Goal: Information Seeking & Learning: Learn about a topic

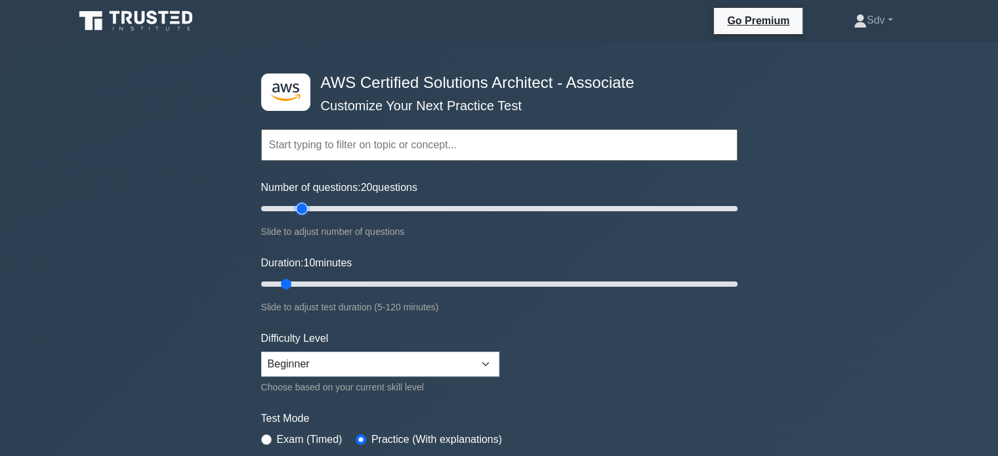
drag, startPoint x: 280, startPoint y: 211, endPoint x: 306, endPoint y: 211, distance: 26.9
type input "20"
click at [306, 211] on input "Number of questions: 20 questions" at bounding box center [499, 209] width 476 height 16
drag, startPoint x: 285, startPoint y: 285, endPoint x: 484, endPoint y: 280, distance: 198.9
type input "60"
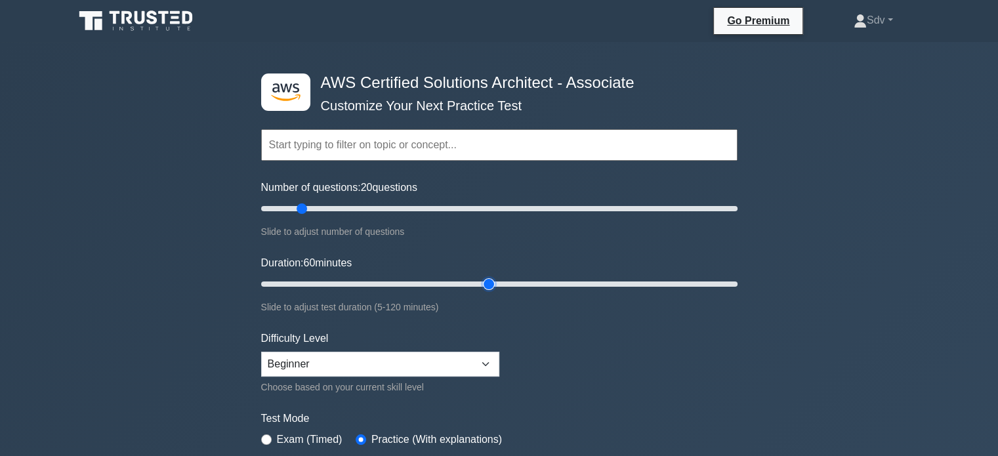
click at [484, 280] on input "Duration: 60 minutes" at bounding box center [499, 284] width 476 height 16
click at [568, 351] on form "Topics Amazon EC2 Amazon S3 Amazon VPC AWS Identity and Access Management (IAM)…" at bounding box center [499, 292] width 476 height 406
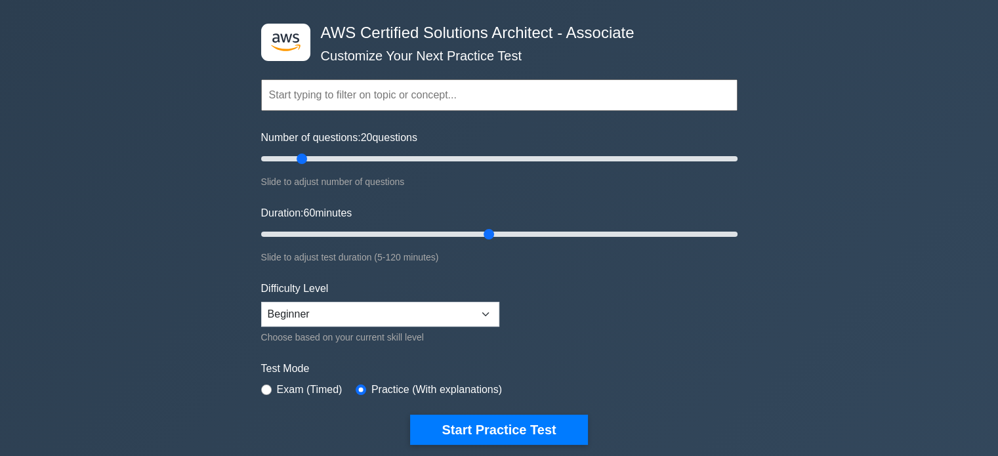
scroll to position [53, 0]
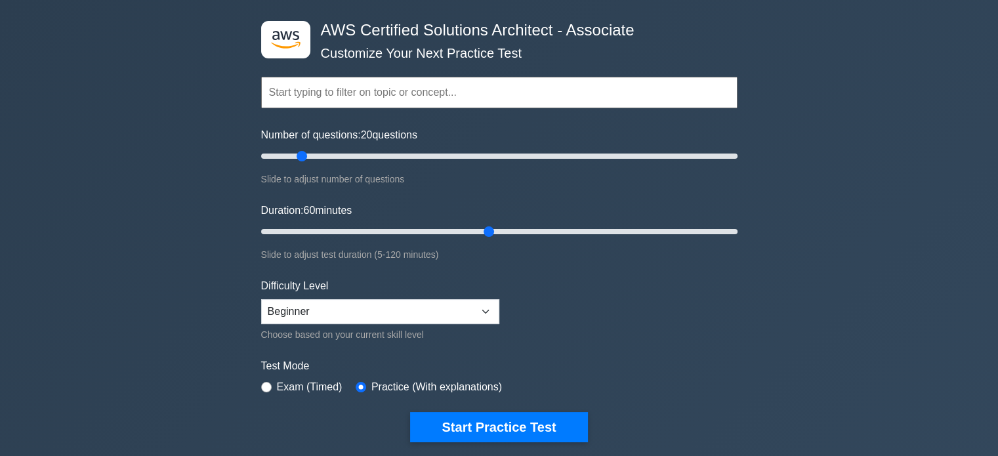
click at [446, 93] on input "text" at bounding box center [499, 93] width 476 height 32
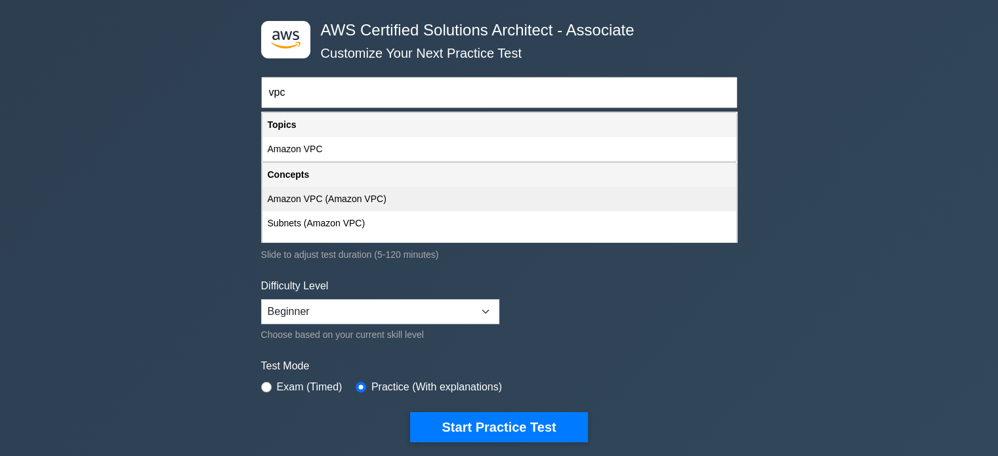
click at [381, 203] on div "Amazon VPC (Amazon VPC)" at bounding box center [500, 199] width 474 height 24
type input "Amazon VPC (Amazon VPC)"
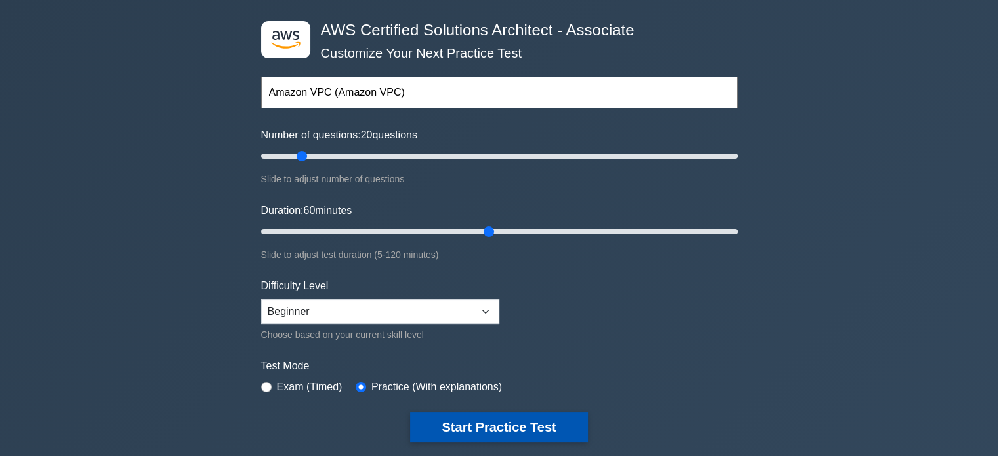
click at [508, 425] on button "Start Practice Test" at bounding box center [498, 427] width 177 height 30
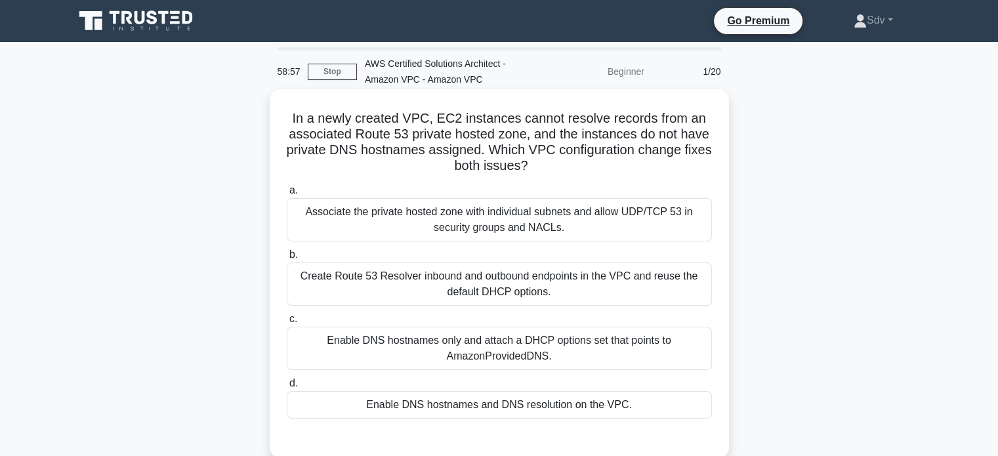
click at [493, 406] on div "Enable DNS hostnames and DNS resolution on the VPC." at bounding box center [499, 405] width 425 height 28
click at [287, 388] on input "d. Enable DNS hostnames and DNS resolution on the VPC." at bounding box center [287, 383] width 0 height 9
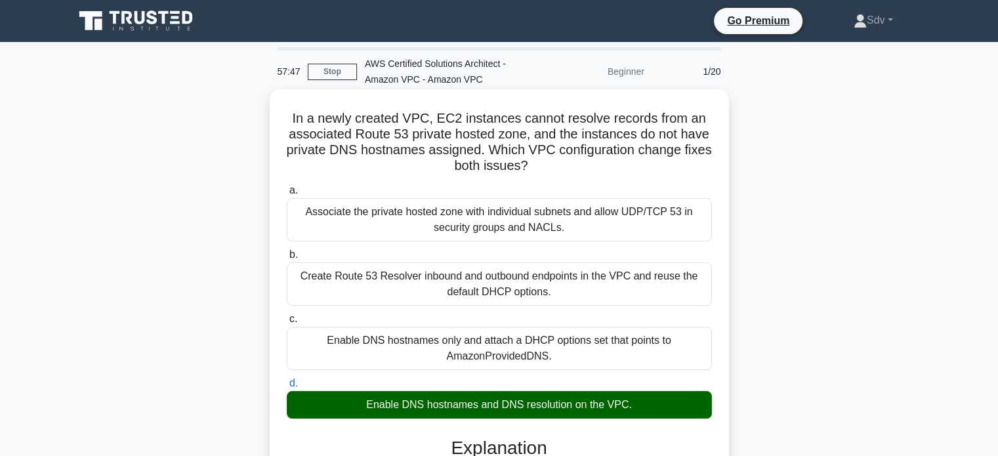
drag, startPoint x: 290, startPoint y: 111, endPoint x: 662, endPoint y: 401, distance: 471.3
copy div "In a newly created VPC, EC2 instances cannot resolve records from an associated…"
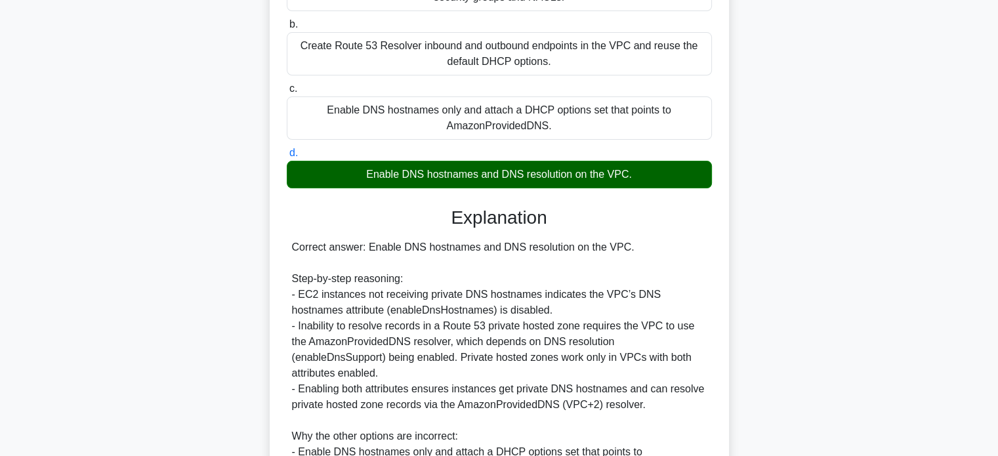
scroll to position [501, 0]
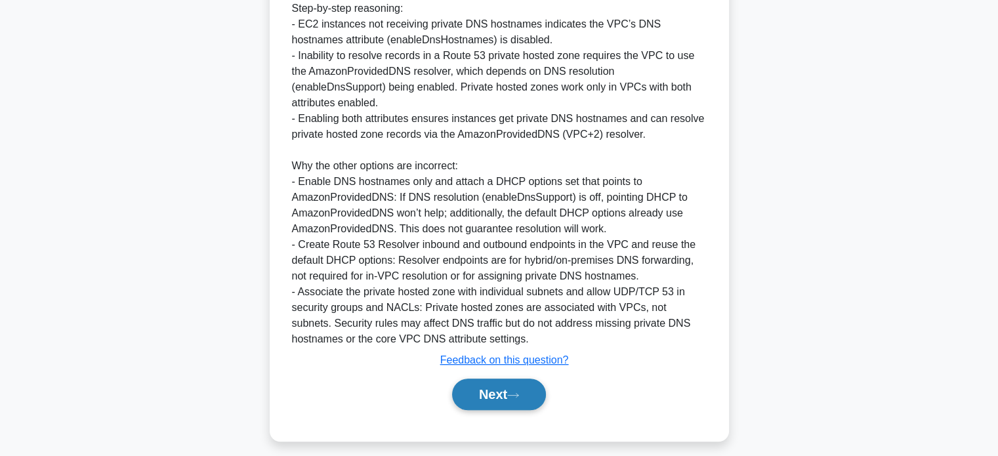
click at [511, 381] on button "Next" at bounding box center [499, 395] width 94 height 32
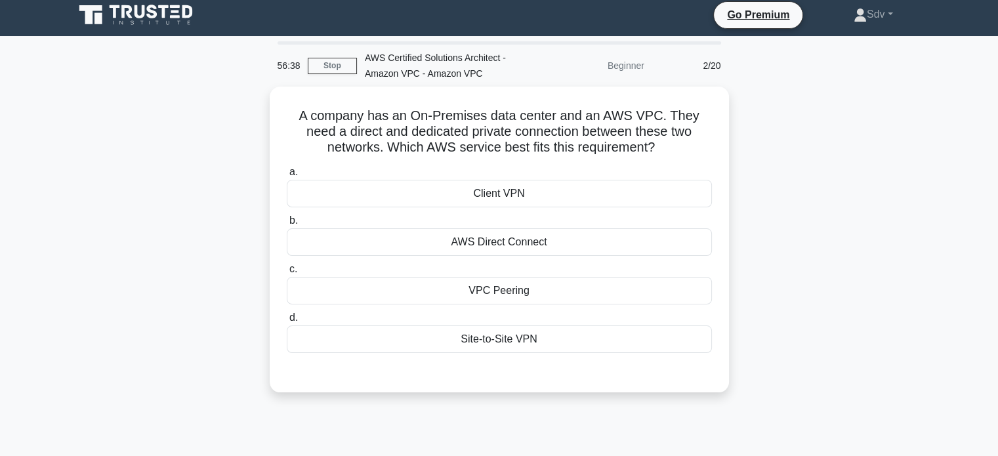
scroll to position [0, 0]
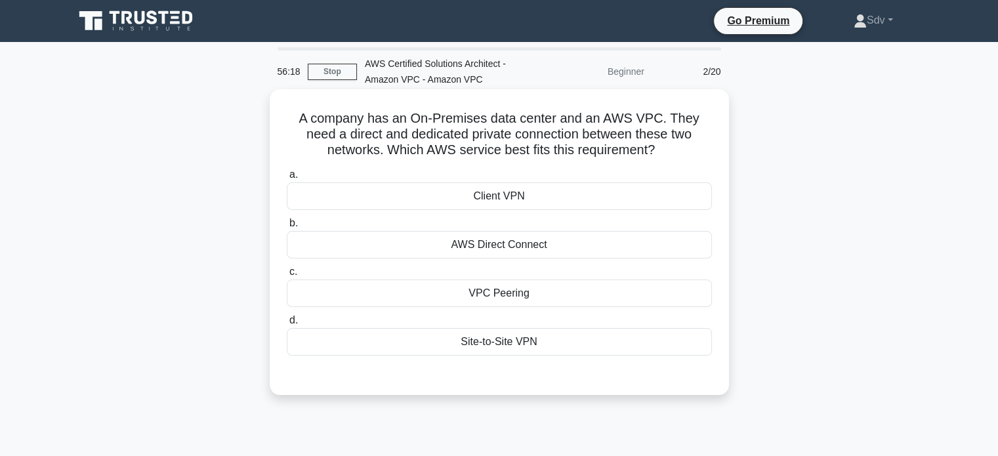
click at [518, 249] on div "AWS Direct Connect" at bounding box center [499, 245] width 425 height 28
click at [287, 228] on input "b. AWS Direct Connect" at bounding box center [287, 223] width 0 height 9
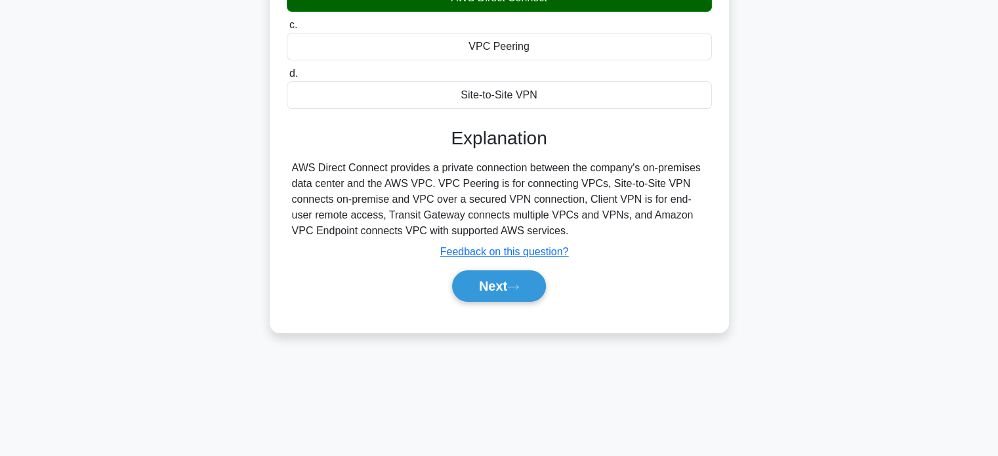
scroll to position [253, 0]
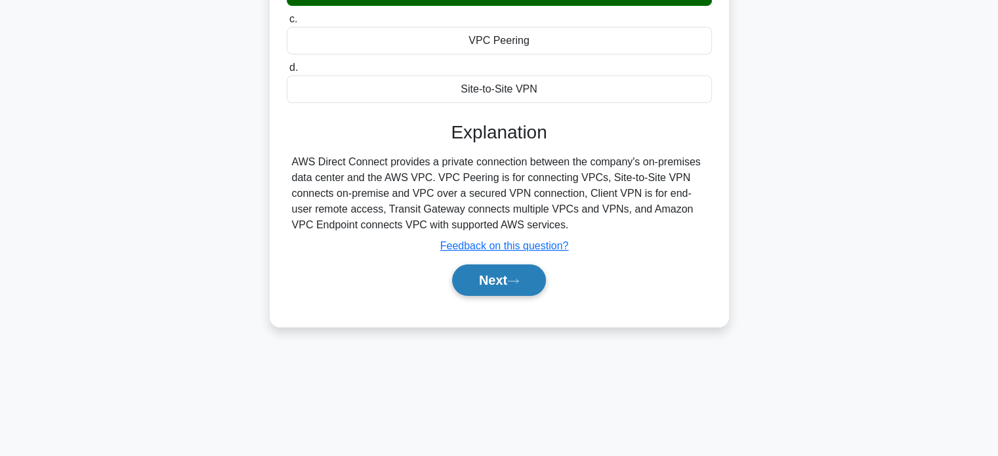
click at [461, 280] on button "Next" at bounding box center [499, 280] width 94 height 32
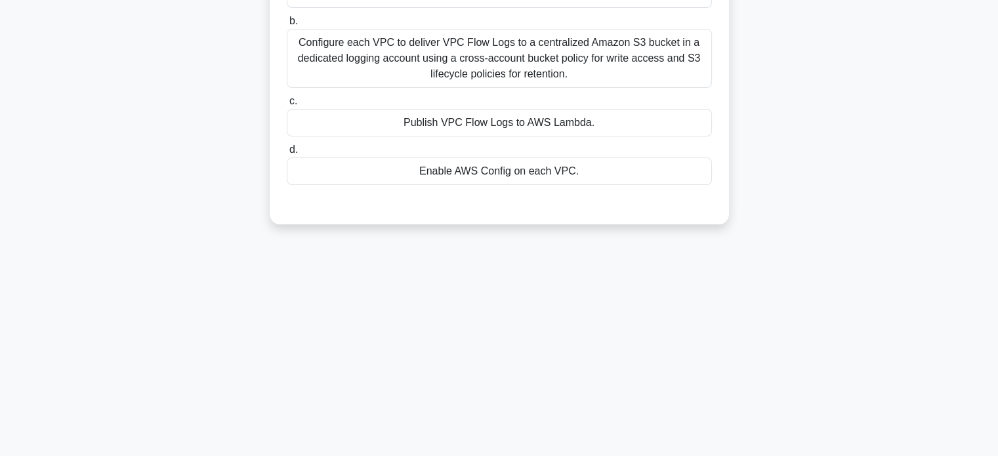
scroll to position [63, 0]
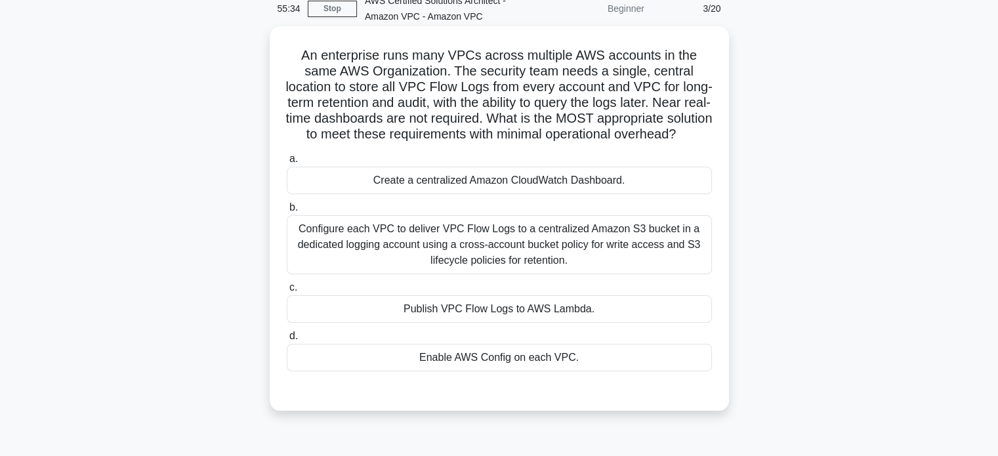
click at [568, 270] on div "Configure each VPC to deliver VPC Flow Logs to a centralized Amazon S3 bucket i…" at bounding box center [499, 244] width 425 height 59
click at [287, 212] on input "b. Configure each VPC to deliver VPC Flow Logs to a centralized Amazon S3 bucke…" at bounding box center [287, 207] width 0 height 9
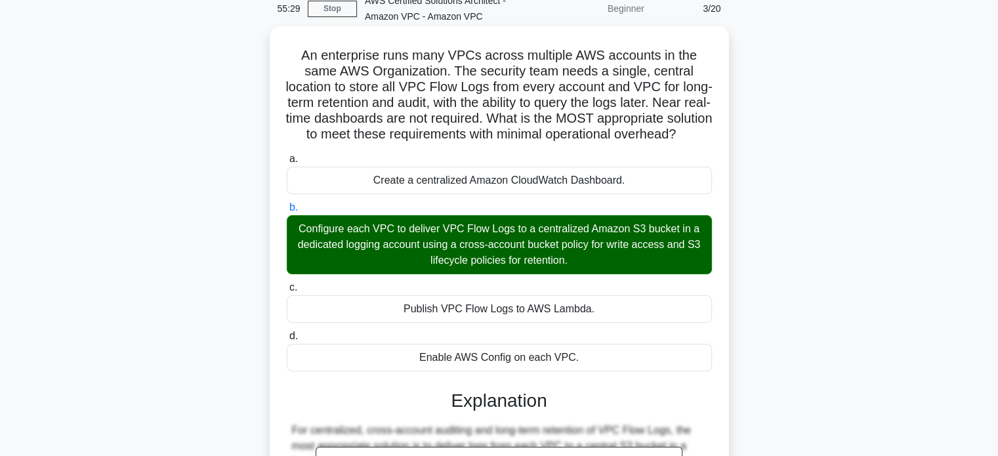
drag, startPoint x: 302, startPoint y: 56, endPoint x: 591, endPoint y: 371, distance: 427.8
click at [591, 371] on div "An enterprise runs many VPCs across multiple AWS accounts in the same AWS Organ…" at bounding box center [499, 366] width 449 height 669
copy div "An enterprise runs many VPCs across multiple AWS accounts in the same AWS Organ…"
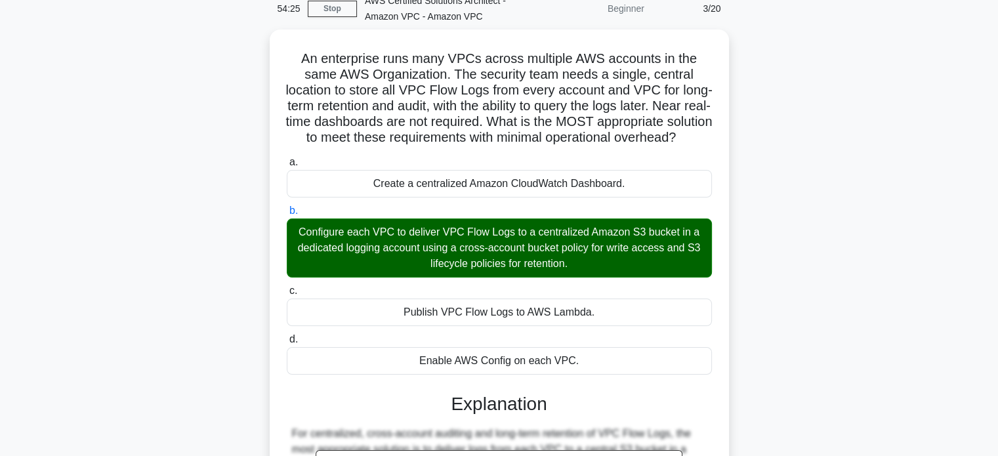
click at [915, 73] on div "An enterprise runs many VPCs across multiple AWS accounts in the same AWS Organ…" at bounding box center [499, 377] width 866 height 695
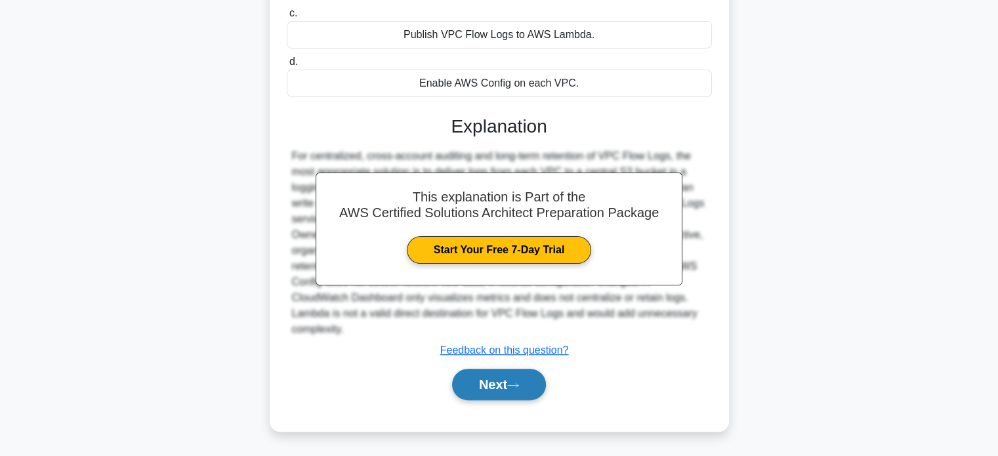
click at [513, 379] on button "Next" at bounding box center [499, 385] width 94 height 32
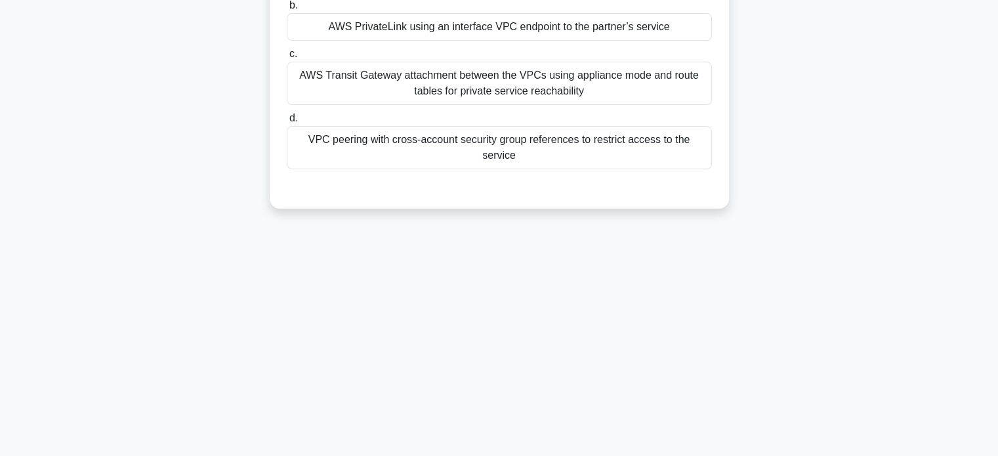
scroll to position [20, 0]
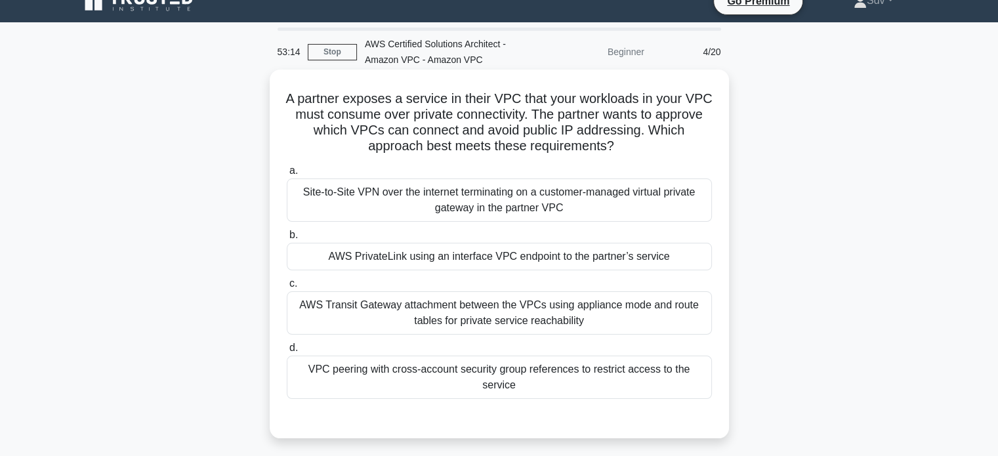
click at [520, 376] on div "VPC peering with cross-account security group references to restrict access to …" at bounding box center [499, 377] width 425 height 43
click at [287, 352] on input "d. VPC peering with cross-account security group references to restrict access …" at bounding box center [287, 348] width 0 height 9
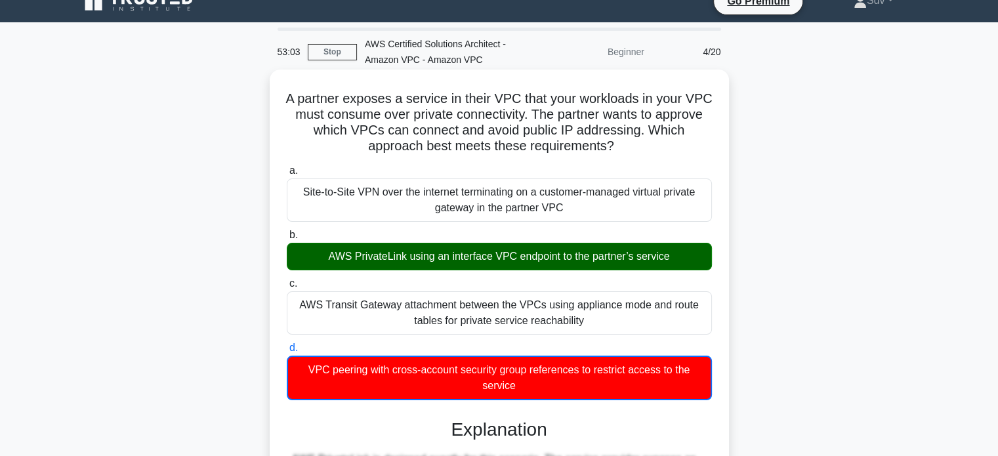
drag, startPoint x: 299, startPoint y: 97, endPoint x: 528, endPoint y: 385, distance: 368.5
click at [528, 385] on div "A partner exposes a service in their VPC that your workloads in your VPC must c…" at bounding box center [499, 457] width 449 height 765
copy div "L ipsumdo sitamet c adipisc el seddo EIU temp inci utlaboree do magn ALI enim a…"
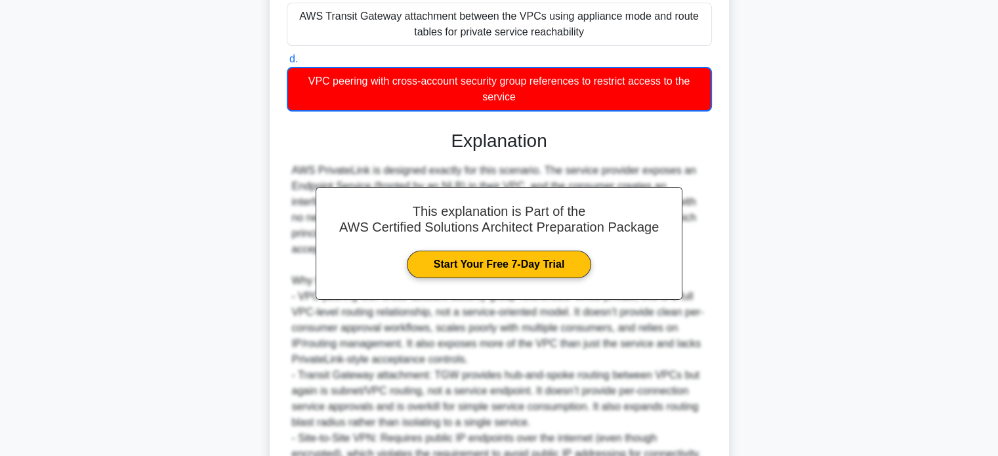
scroll to position [432, 0]
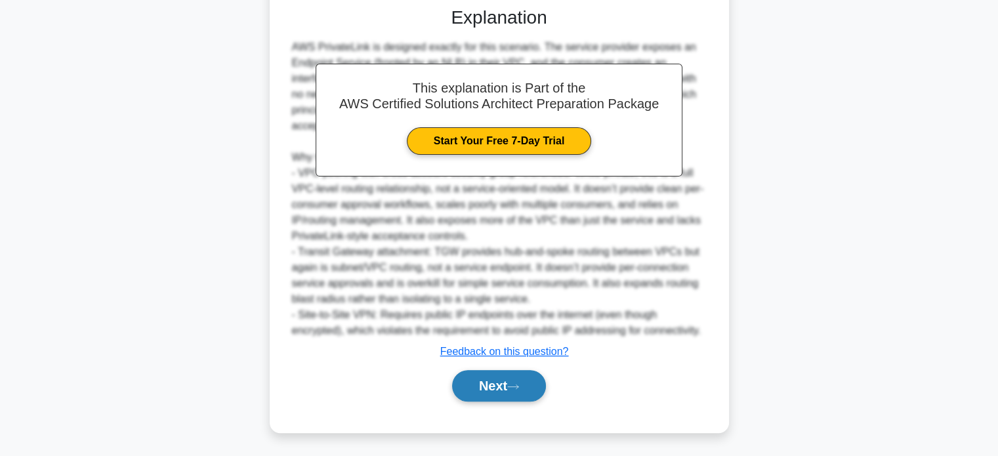
click at [507, 381] on button "Next" at bounding box center [499, 386] width 94 height 32
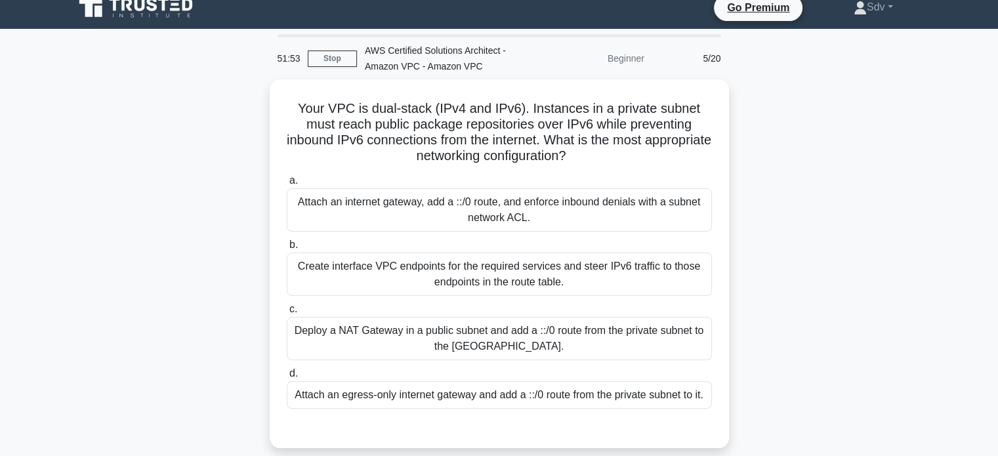
scroll to position [0, 0]
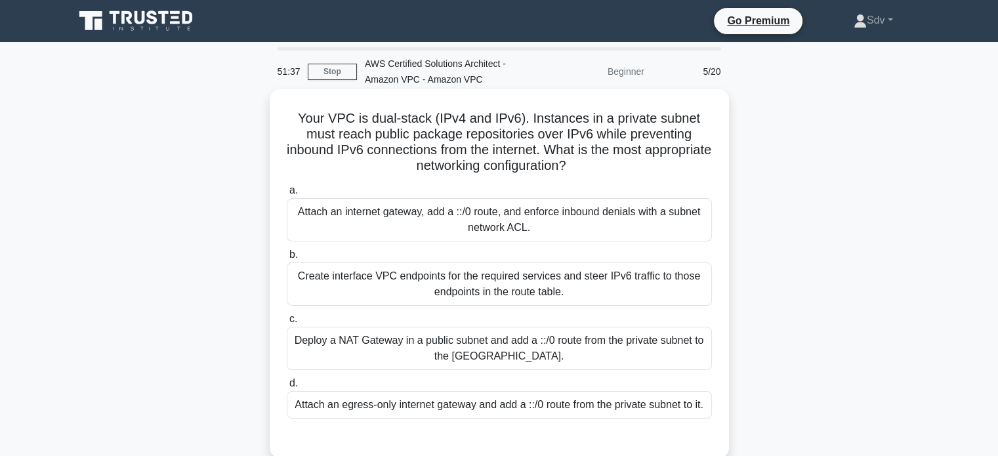
click at [618, 410] on div "Attach an egress-only internet gateway and add a ::/0 route from the private su…" at bounding box center [499, 405] width 425 height 28
click at [287, 388] on input "d. Attach an egress-only internet gateway and add a ::/0 route from the private…" at bounding box center [287, 383] width 0 height 9
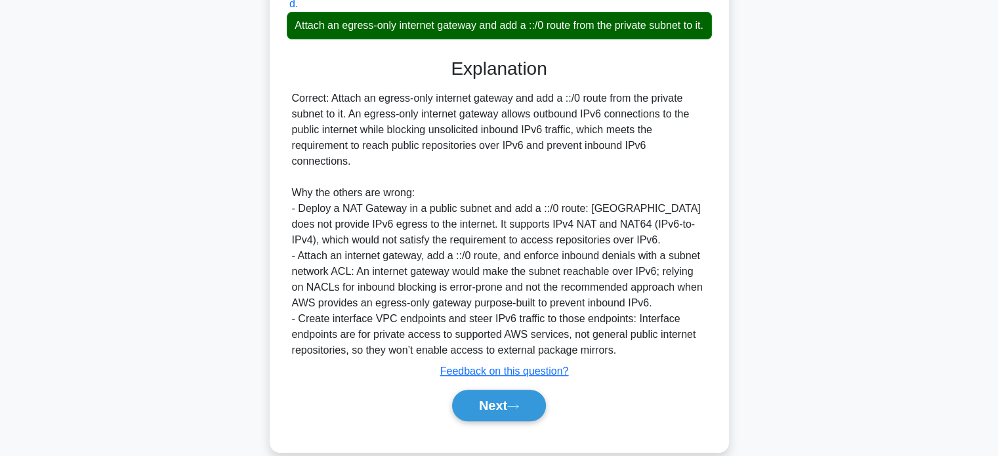
scroll to position [386, 0]
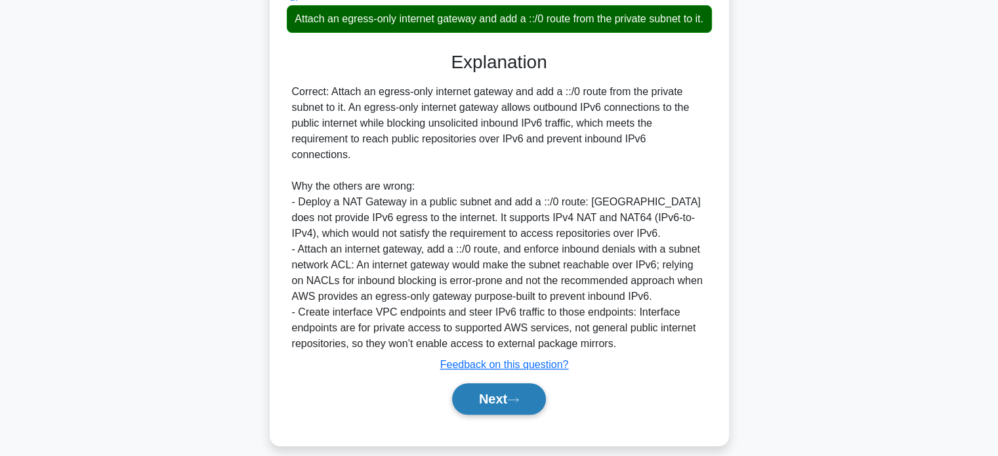
click at [509, 407] on button "Next" at bounding box center [499, 399] width 94 height 32
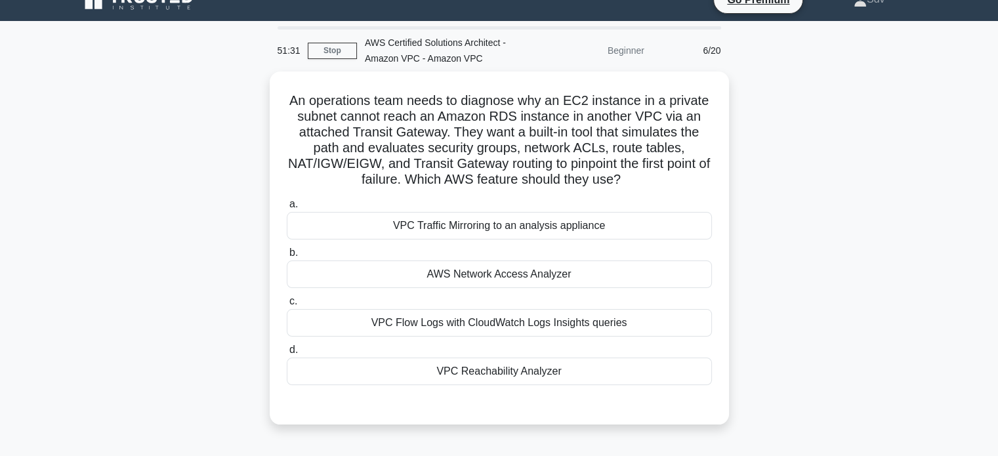
scroll to position [25, 0]
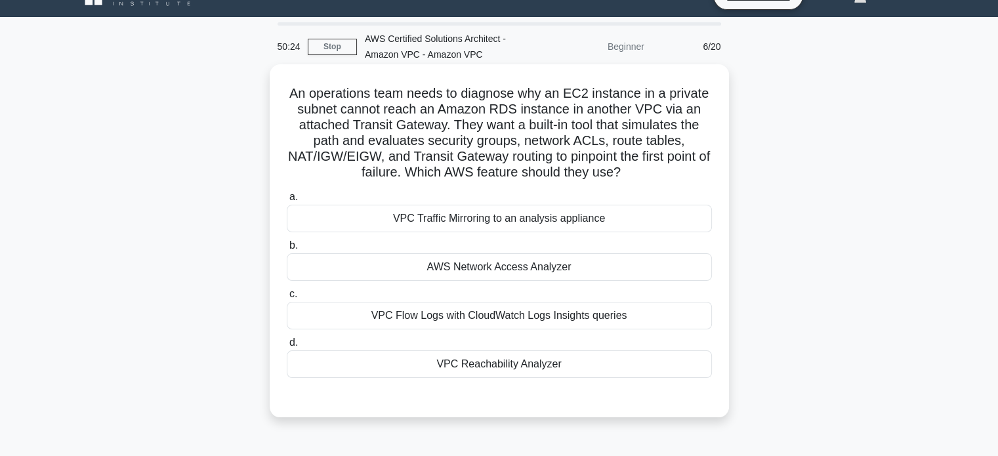
click at [551, 264] on div "AWS Network Access Analyzer" at bounding box center [499, 267] width 425 height 28
click at [287, 250] on input "b. AWS Network Access Analyzer" at bounding box center [287, 246] width 0 height 9
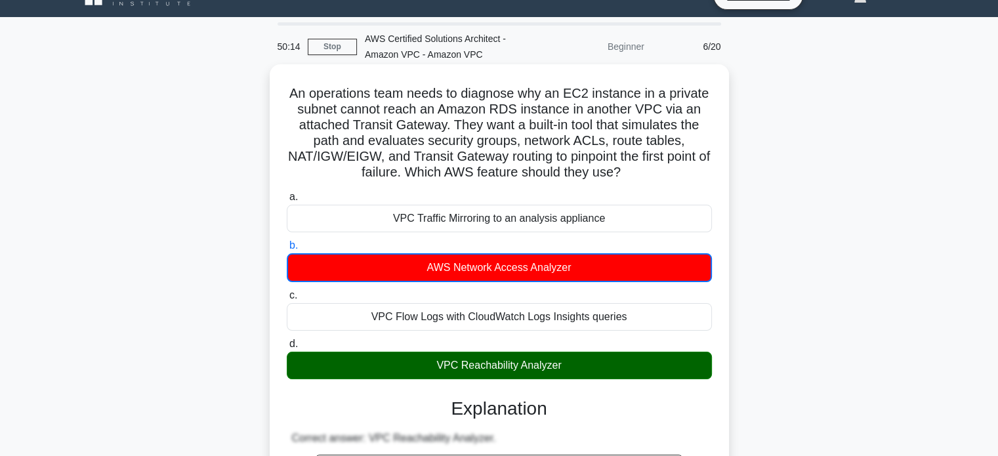
drag, startPoint x: 287, startPoint y: 93, endPoint x: 587, endPoint y: 362, distance: 402.4
click at [587, 362] on div "An operations team needs to diagnose why an EC2 instance in a private subnet ca…" at bounding box center [499, 452] width 449 height 765
copy div "An operations team needs to diagnose why an EC2 instance in a private subnet ca…"
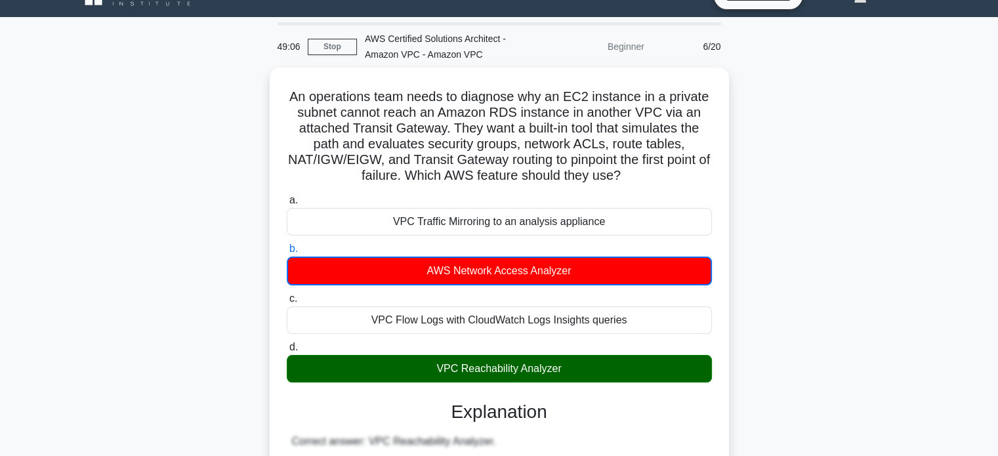
click at [902, 154] on div "An operations team needs to diagnose why an EC2 instance in a private subnet ca…" at bounding box center [499, 463] width 866 height 791
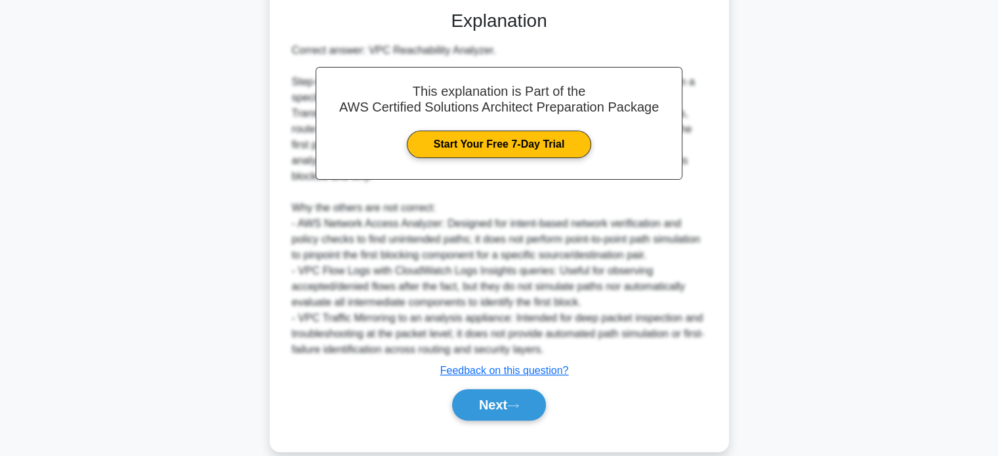
scroll to position [426, 0]
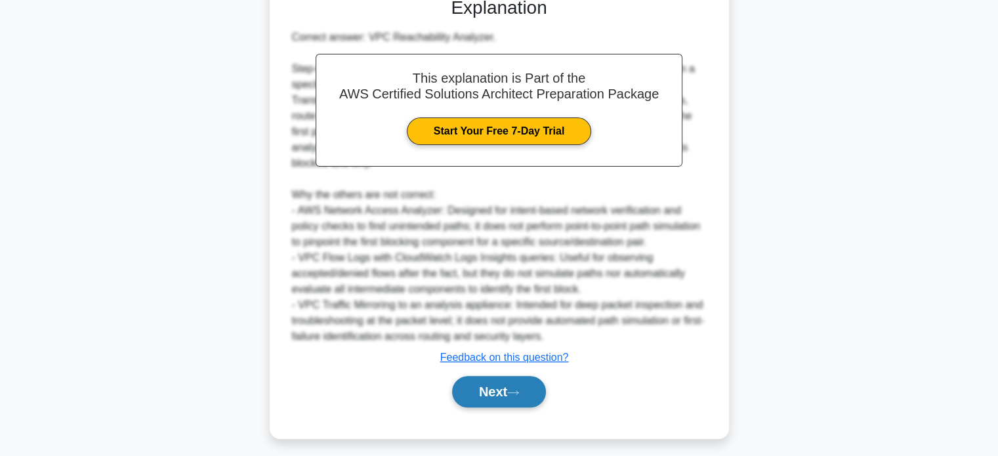
click at [511, 377] on button "Next" at bounding box center [499, 392] width 94 height 32
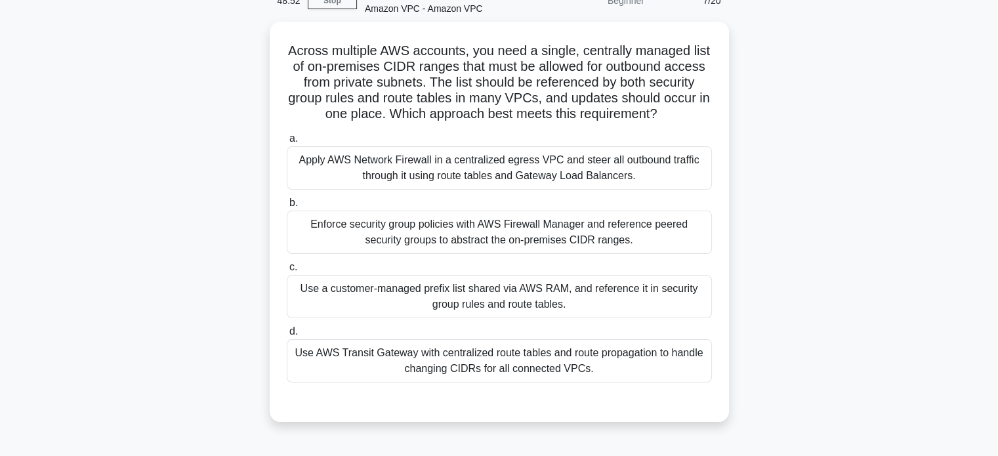
scroll to position [56, 0]
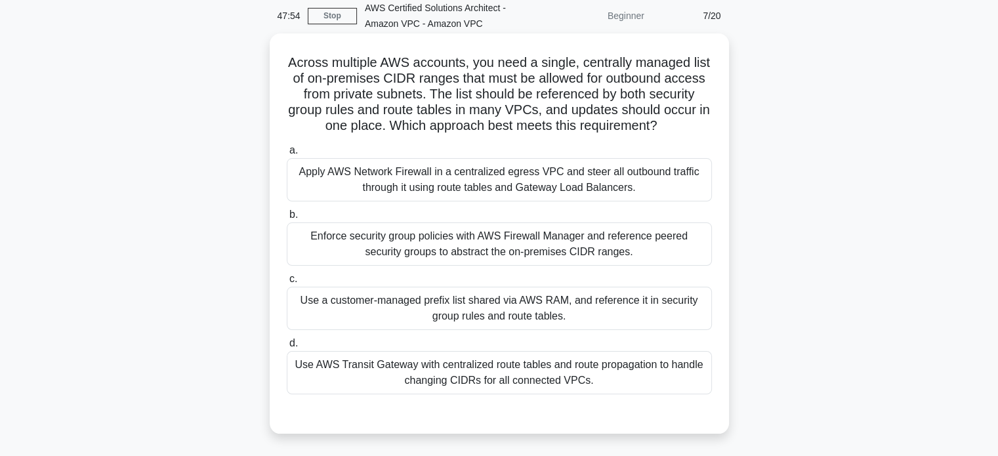
click at [604, 297] on div "Use a customer-managed prefix list shared via AWS RAM, and reference it in secu…" at bounding box center [499, 308] width 425 height 43
click at [287, 284] on input "c. Use a customer-managed prefix list shared via AWS RAM, and reference it in s…" at bounding box center [287, 279] width 0 height 9
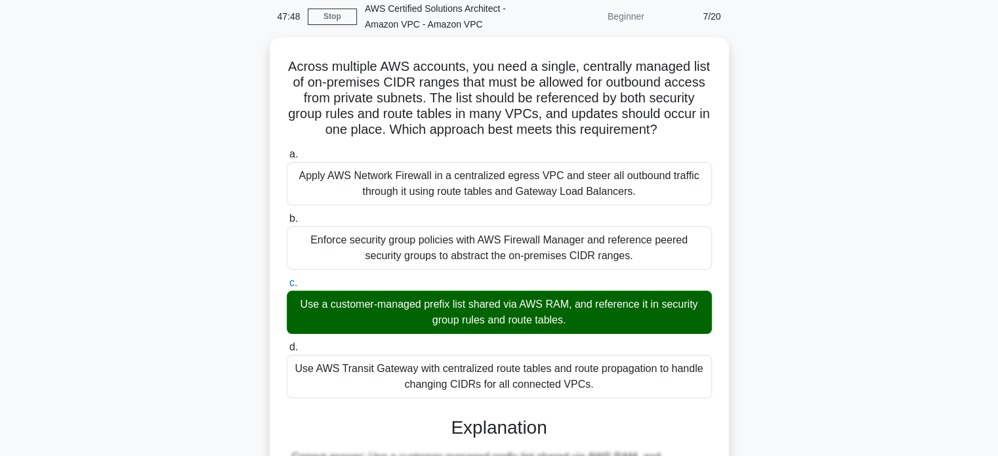
scroll to position [58, 0]
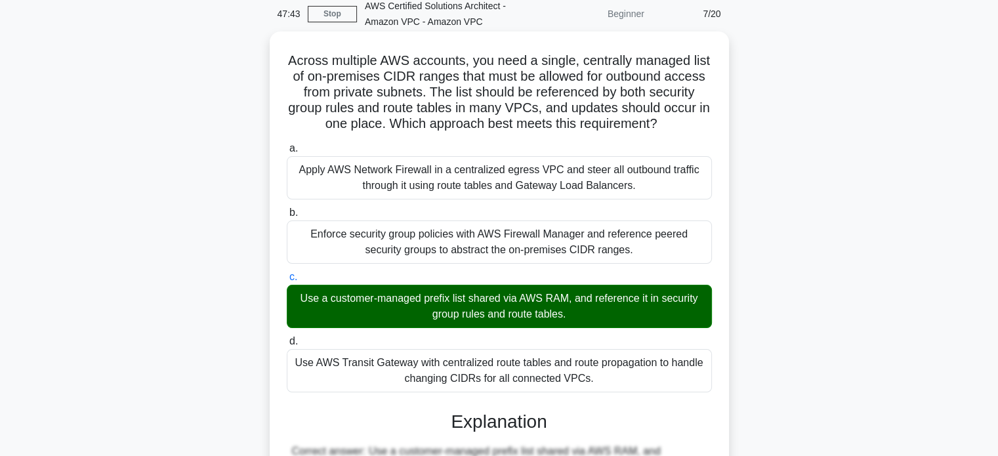
drag, startPoint x: 297, startPoint y: 62, endPoint x: 596, endPoint y: 377, distance: 434.0
copy div "Across multiple AWS accounts, you need a single, centrally managed list of on-p…"
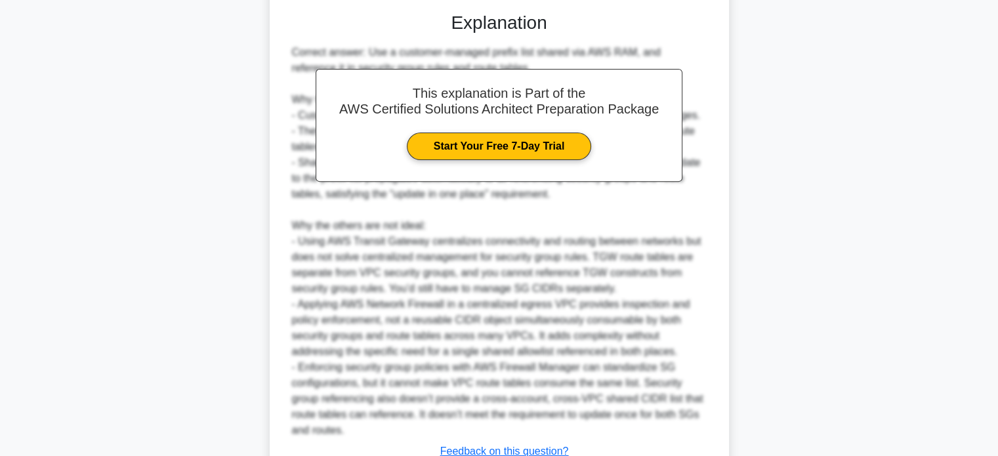
scroll to position [557, 0]
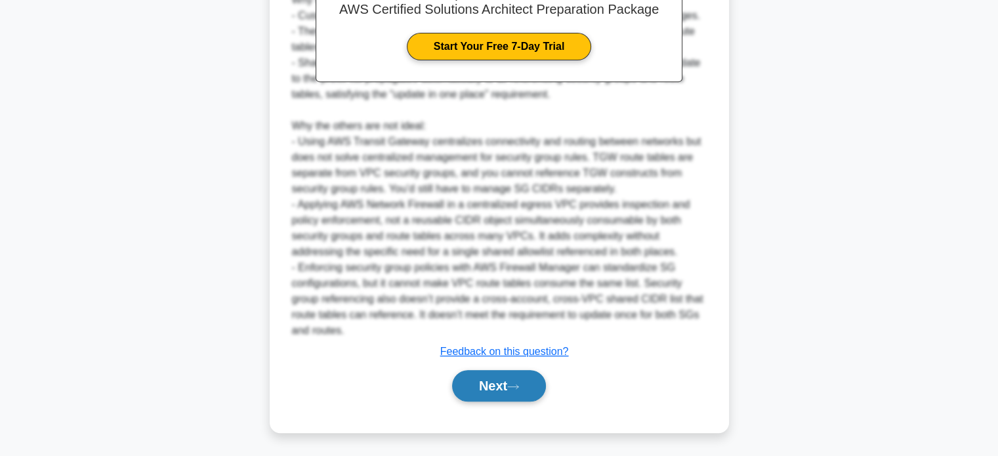
click at [532, 374] on button "Next" at bounding box center [499, 386] width 94 height 32
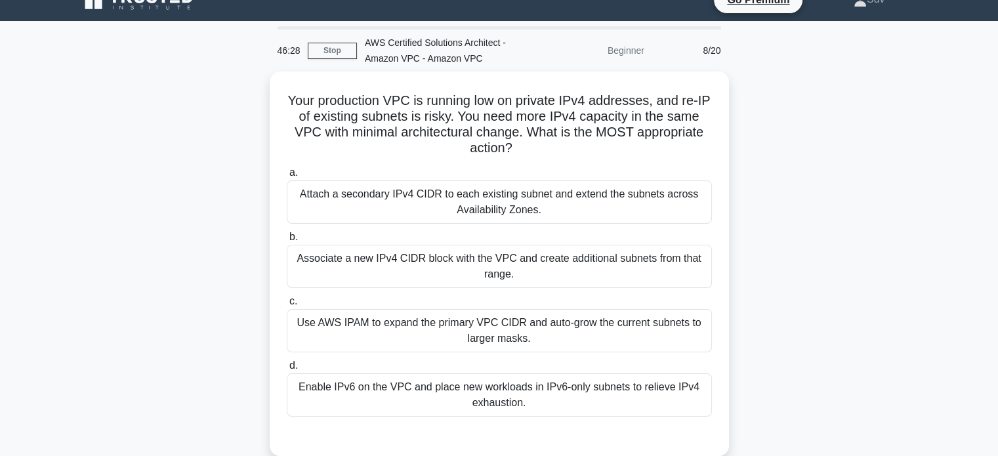
scroll to position [16, 0]
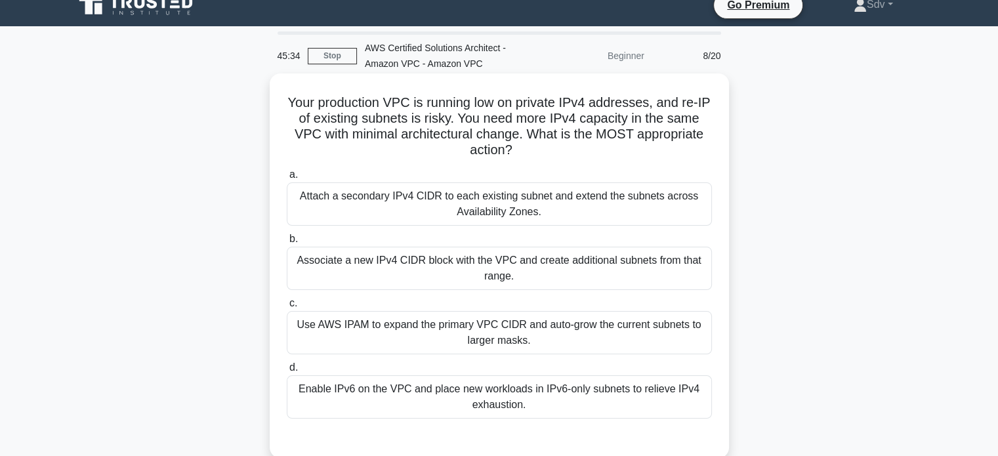
click at [626, 276] on div "Associate a new IPv4 CIDR block with the VPC and create additional subnets from…" at bounding box center [499, 268] width 425 height 43
click at [287, 243] on input "b. Associate a new IPv4 CIDR block with the VPC and create additional subnets f…" at bounding box center [287, 239] width 0 height 9
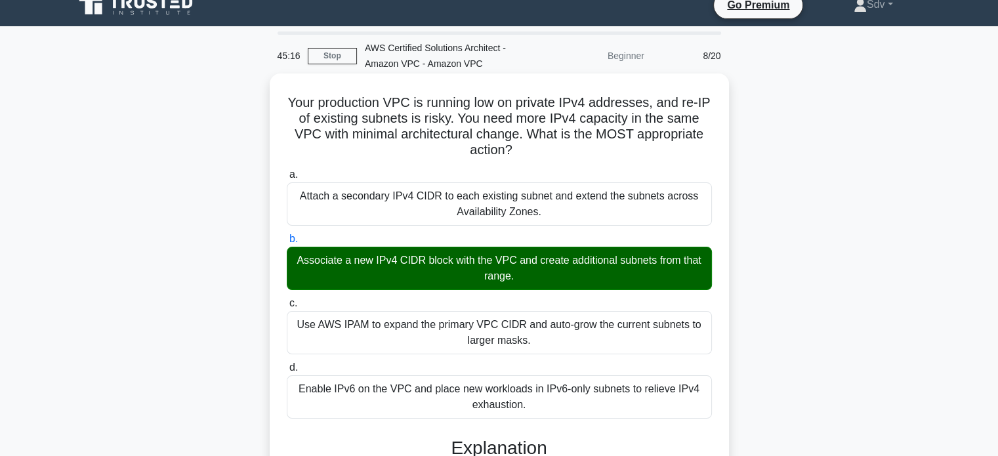
drag, startPoint x: 291, startPoint y: 98, endPoint x: 549, endPoint y: 401, distance: 397.1
click at [549, 401] on div "Your production VPC is running low on private IPv4 addresses, and re-IP of exis…" at bounding box center [499, 421] width 449 height 684
copy div "Your production VPC is running low on private IPv4 addresses, and re-IP of exis…"
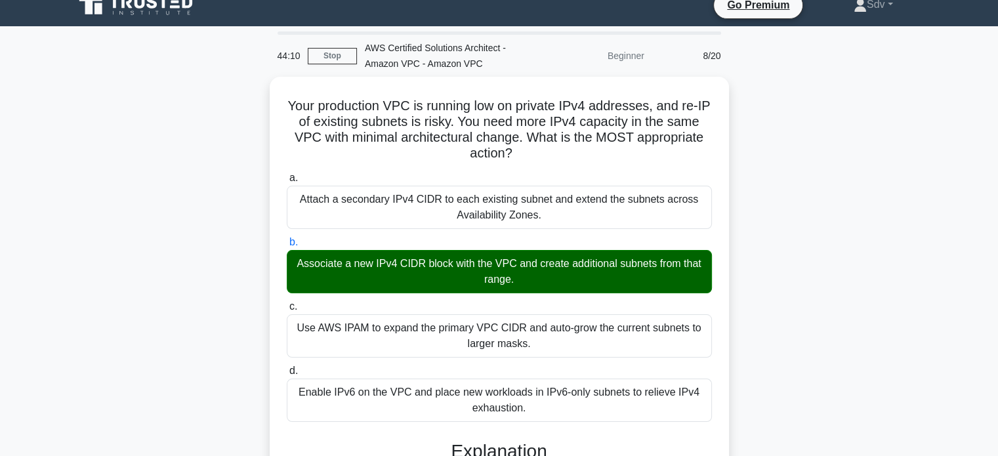
click at [780, 149] on div "Your production VPC is running low on private IPv4 addresses, and re-IP of exis…" at bounding box center [499, 432] width 866 height 711
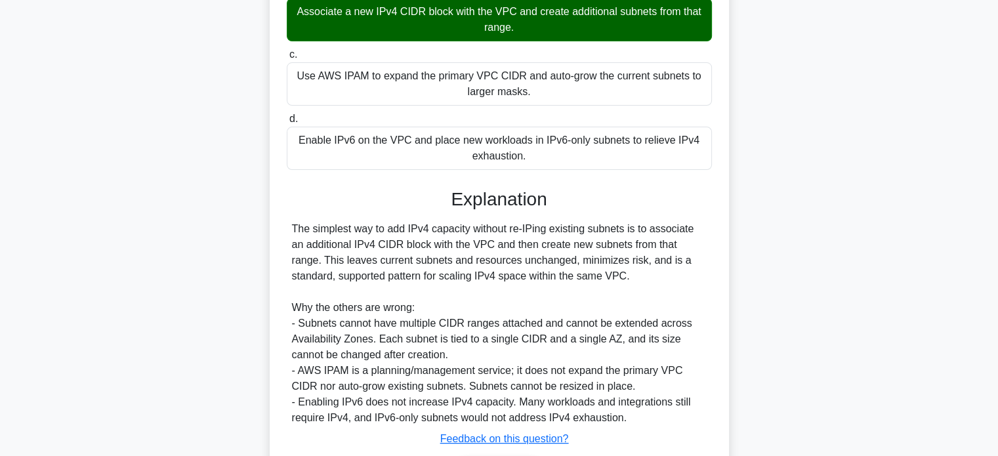
scroll to position [352, 0]
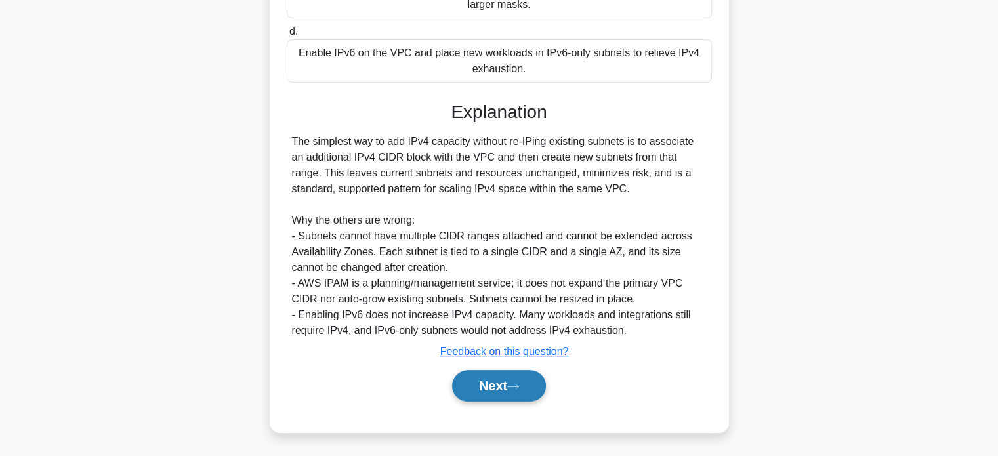
click at [524, 391] on button "Next" at bounding box center [499, 386] width 94 height 32
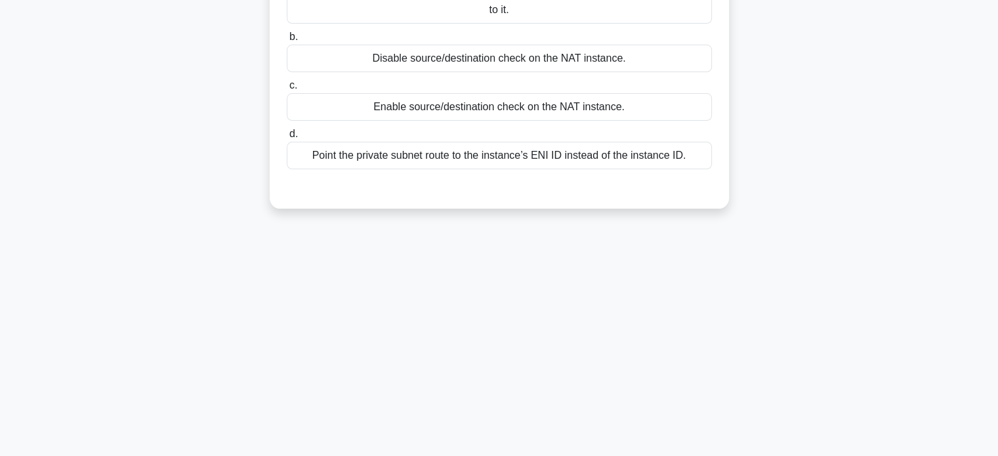
scroll to position [0, 0]
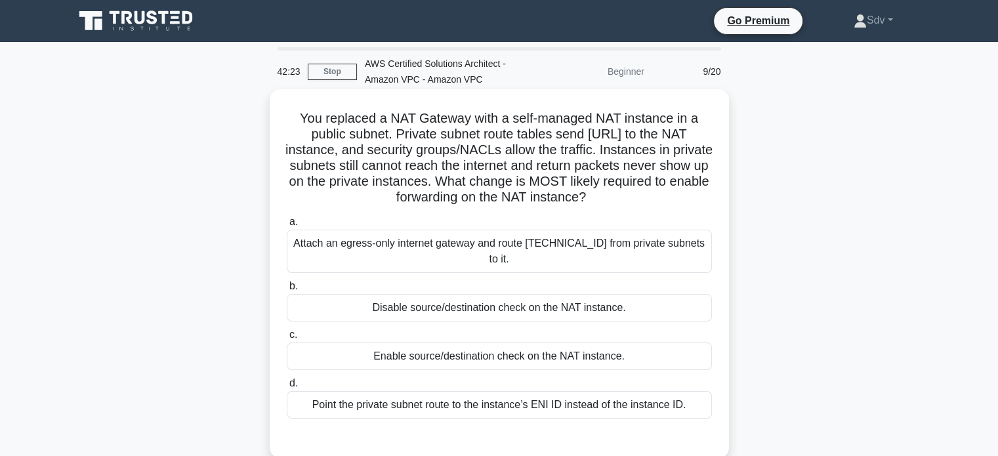
click at [601, 391] on div "Point the private subnet route to the instance’s ENI ID instead of the instance…" at bounding box center [499, 405] width 425 height 28
click at [287, 385] on input "d. Point the private subnet route to the instance’s ENI ID instead of the insta…" at bounding box center [287, 383] width 0 height 9
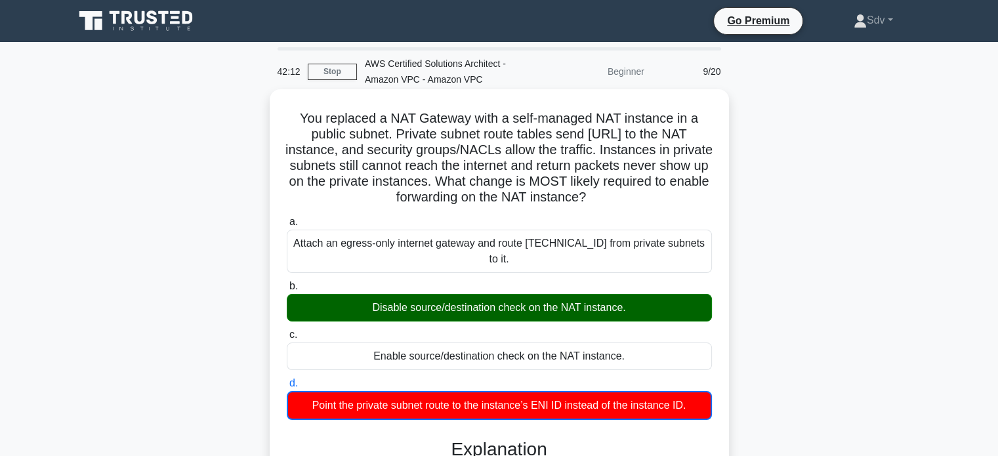
drag, startPoint x: 298, startPoint y: 117, endPoint x: 711, endPoint y: 388, distance: 493.8
click at [711, 388] on div "You replaced a NAT Gateway with a self-managed NAT instance in a public subnet.…" at bounding box center [499, 461] width 449 height 733
copy div "You replaced a NAT Gateway with a self-managed NAT instance in a public subnet.…"
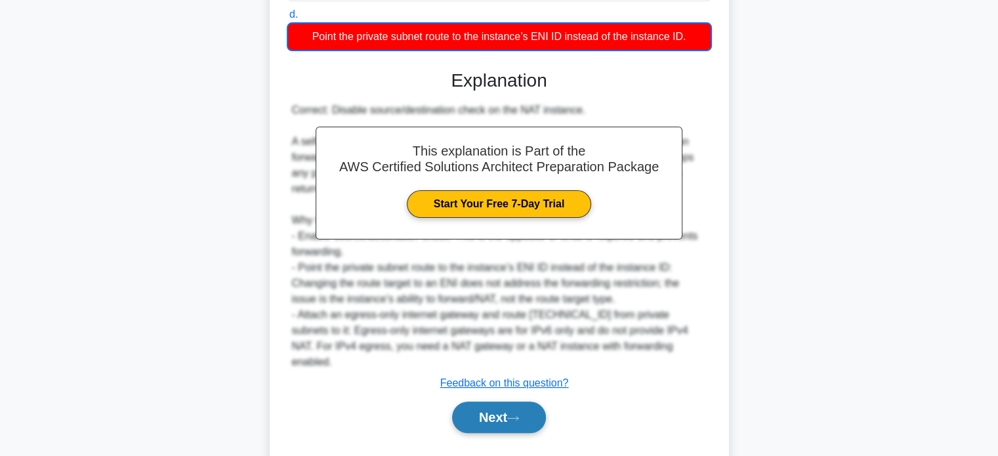
click at [519, 415] on icon at bounding box center [513, 418] width 12 height 7
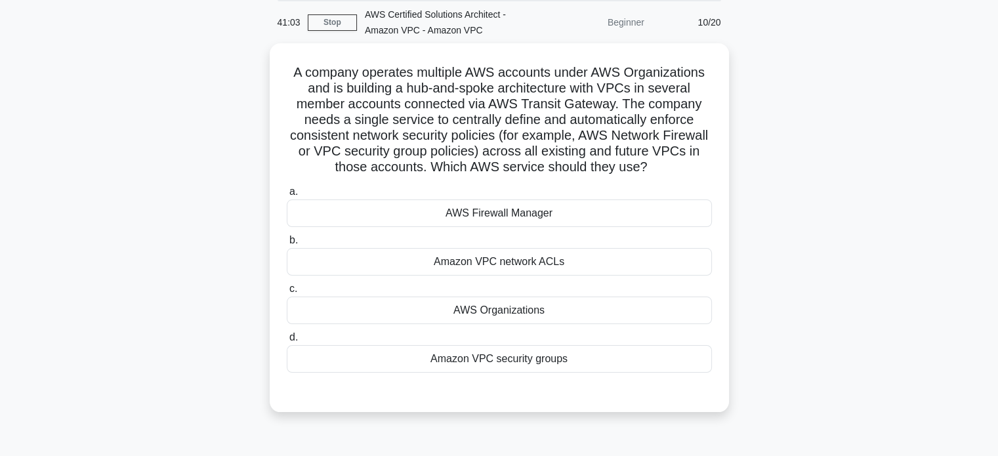
scroll to position [45, 0]
click at [536, 212] on div "AWS Firewall Manager" at bounding box center [499, 214] width 425 height 28
click at [287, 197] on input "a. AWS Firewall Manager" at bounding box center [287, 192] width 0 height 9
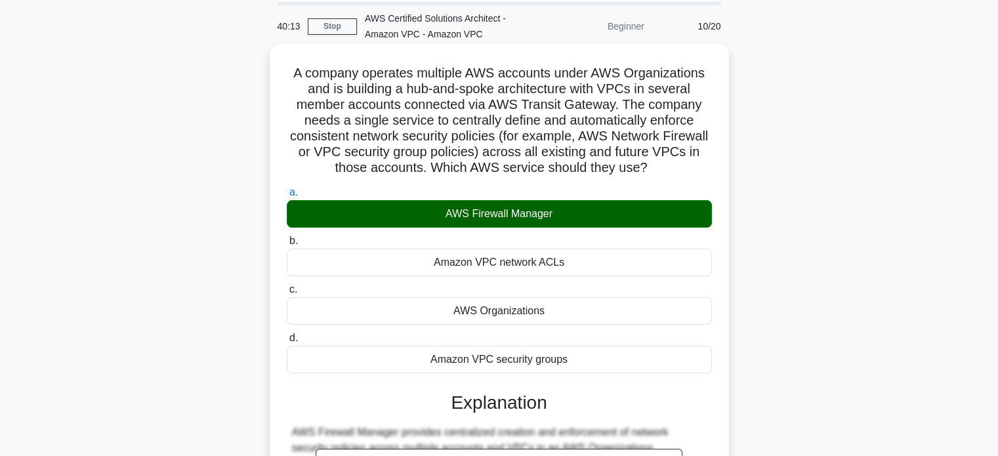
drag, startPoint x: 290, startPoint y: 72, endPoint x: 585, endPoint y: 350, distance: 405.8
click at [585, 350] on div "A company operates multiple AWS accounts under AWS Organizations and is buildin…" at bounding box center [499, 359] width 449 height 621
copy div "A company operates multiple AWS accounts under AWS Organizations and is buildin…"
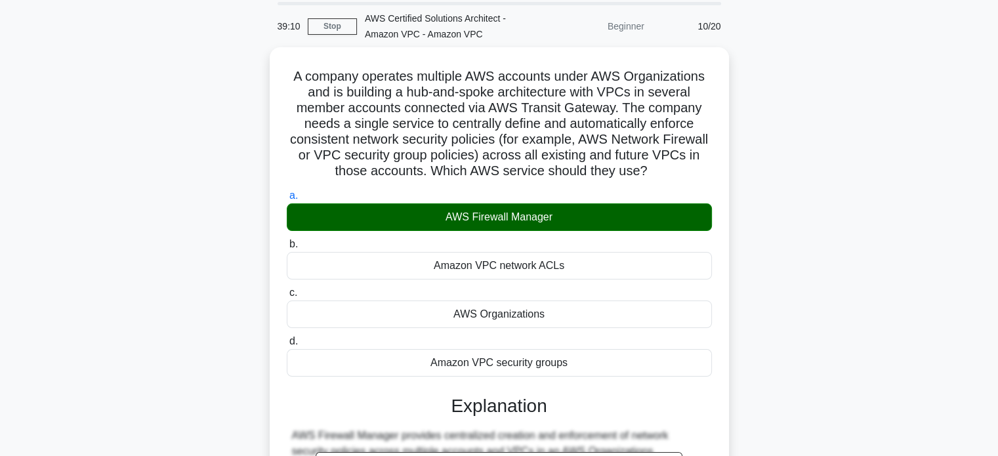
click at [743, 93] on div "A company operates multiple AWS accounts under AWS Organizations and is buildin…" at bounding box center [499, 371] width 866 height 648
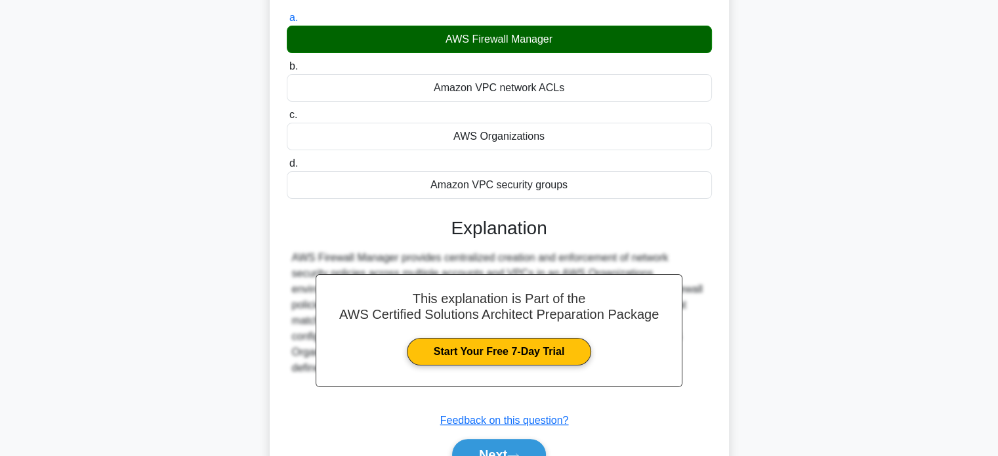
scroll to position [289, 0]
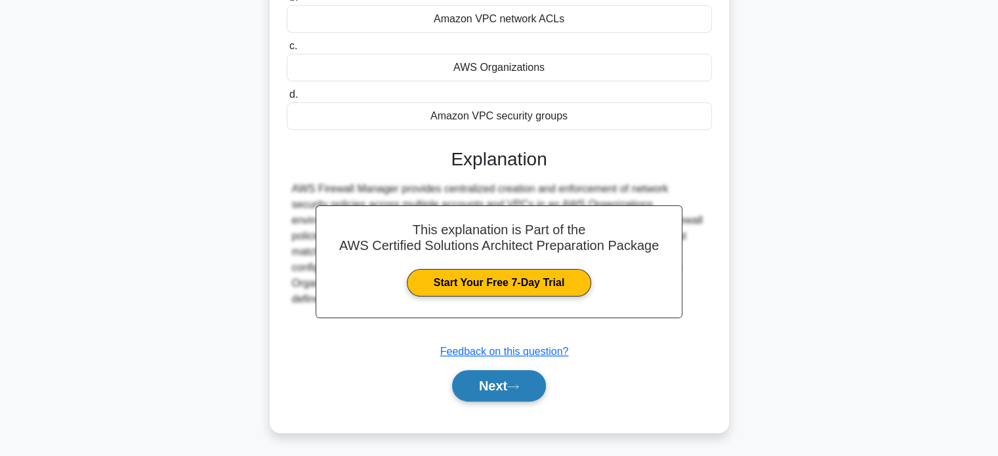
click at [532, 388] on button "Next" at bounding box center [499, 386] width 94 height 32
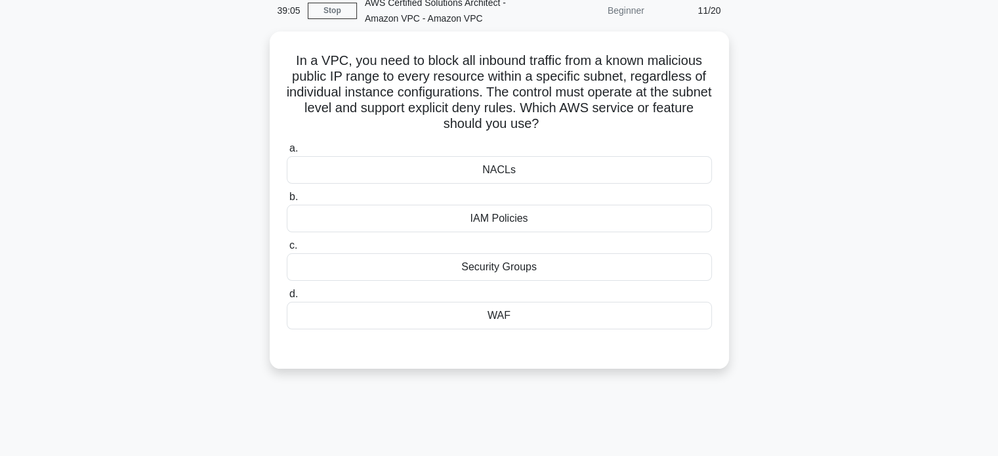
scroll to position [20, 0]
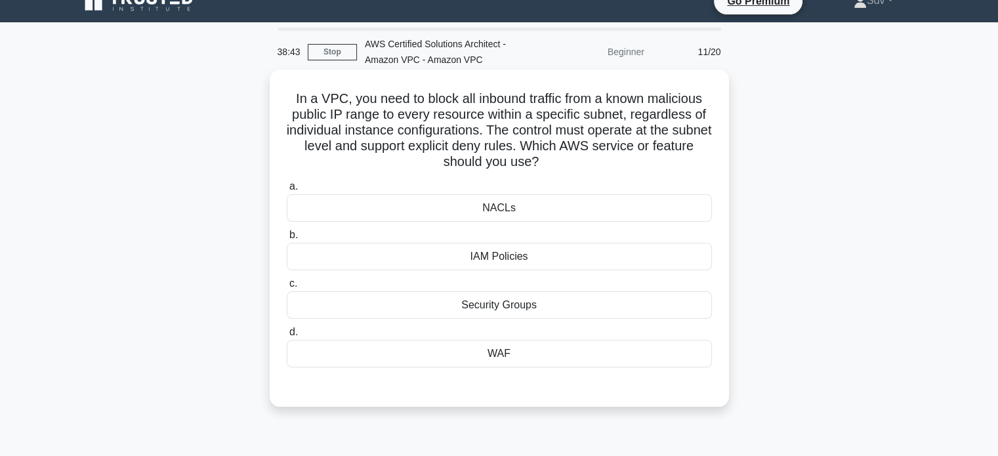
click at [507, 216] on div "NACLs" at bounding box center [499, 208] width 425 height 28
click at [287, 191] on input "a. NACLs" at bounding box center [287, 186] width 0 height 9
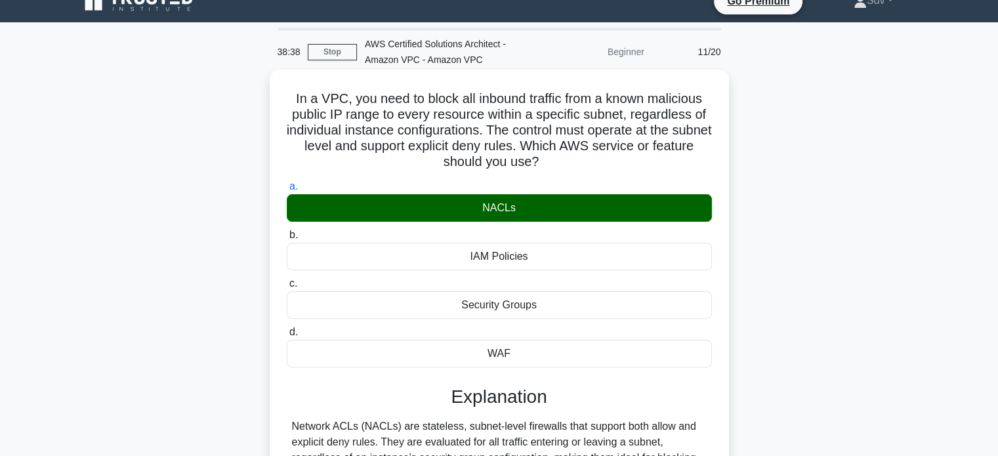
drag, startPoint x: 287, startPoint y: 96, endPoint x: 522, endPoint y: 348, distance: 345.0
click at [522, 348] on div "In a VPC, you need to block all inbound traffic from a known malicious public I…" at bounding box center [499, 346] width 449 height 543
copy div "In a VPC, you need to block all inbound traffic from a known malicious public I…"
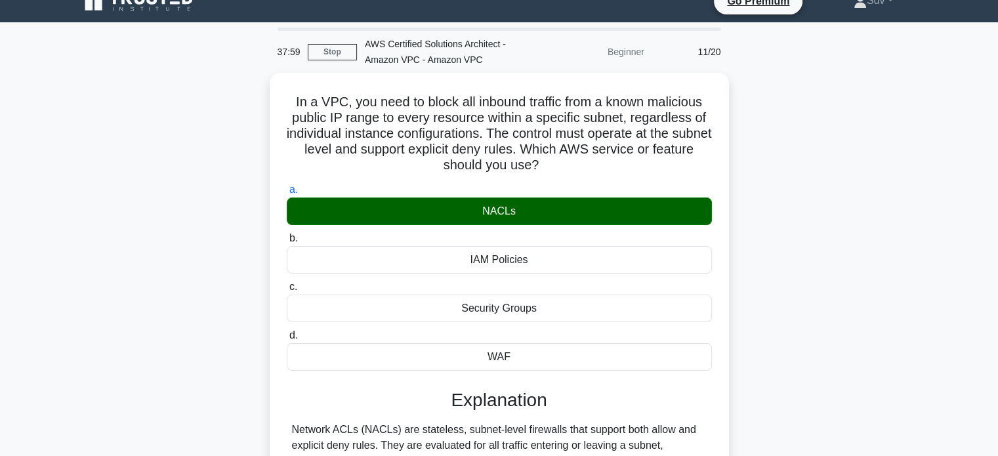
click at [852, 188] on div "In a VPC, you need to block all inbound traffic from a known malicious public I…" at bounding box center [499, 357] width 866 height 569
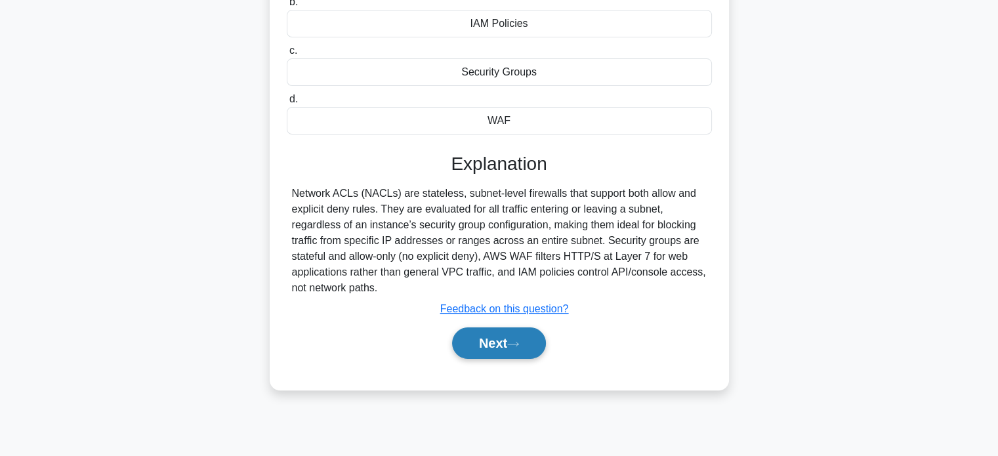
click at [513, 347] on button "Next" at bounding box center [499, 343] width 94 height 32
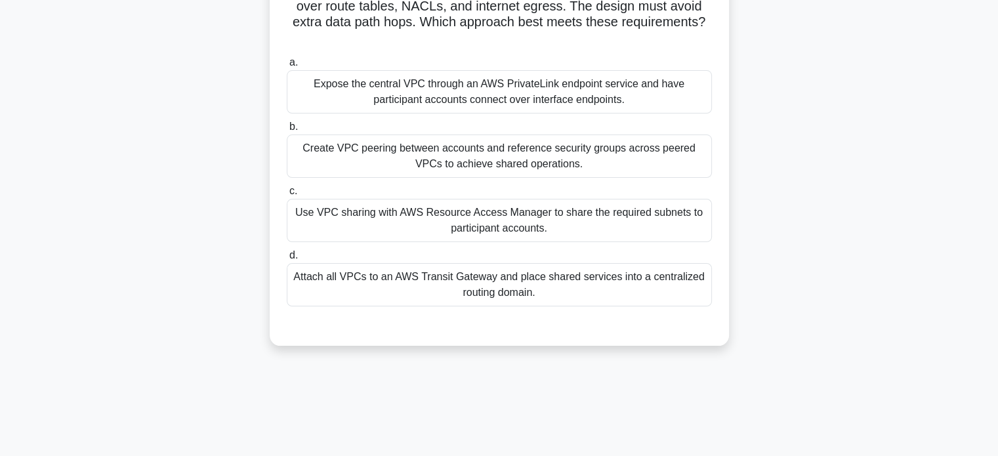
scroll to position [228, 0]
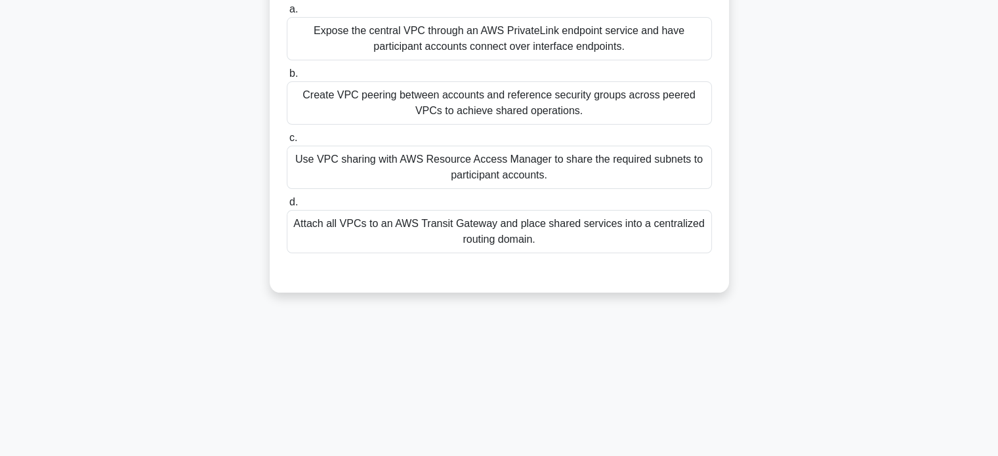
click at [638, 182] on div "Use VPC sharing with AWS Resource Access Manager to share the required subnets …" at bounding box center [499, 167] width 425 height 43
click at [287, 142] on input "c. Use VPC sharing with AWS Resource Access Manager to share the required subne…" at bounding box center [287, 138] width 0 height 9
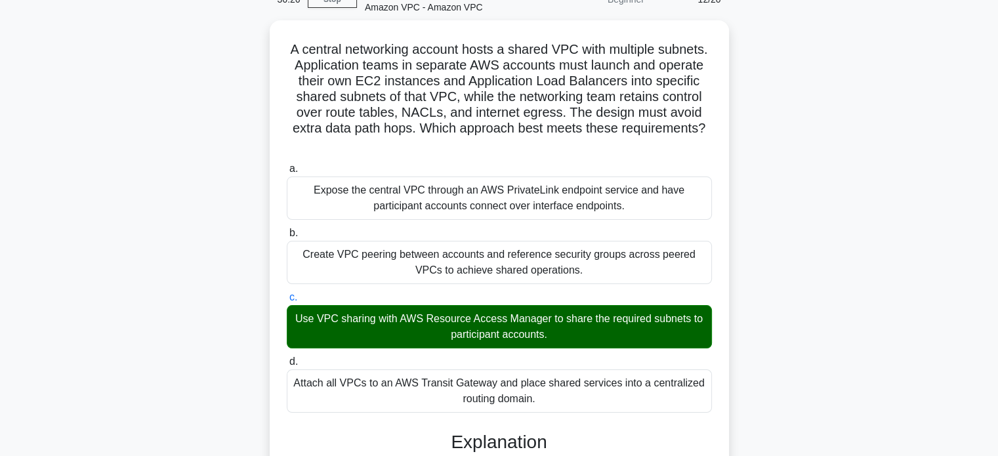
scroll to position [68, 0]
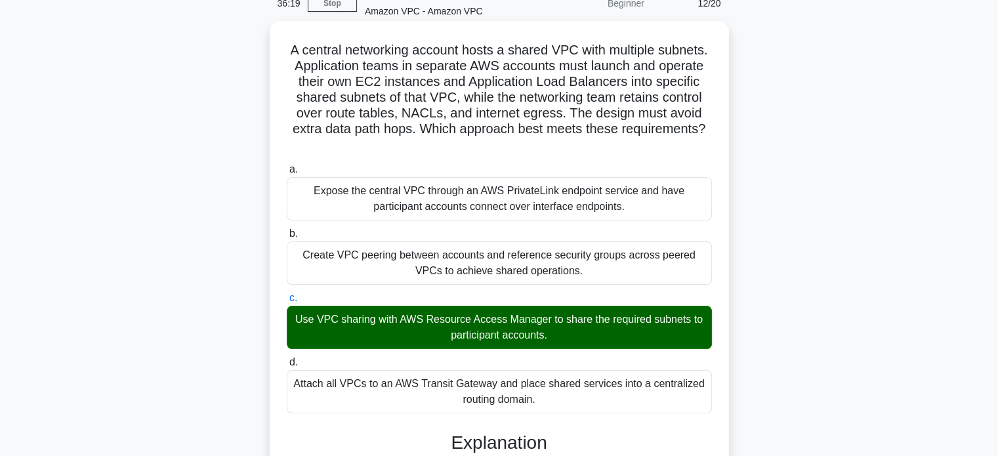
drag, startPoint x: 287, startPoint y: 49, endPoint x: 550, endPoint y: 404, distance: 441.5
click at [550, 404] on div "A central networking account hosts a shared VPC with multiple subnets. Applicat…" at bounding box center [499, 423] width 449 height 795
copy div "A central networking account hosts a shared VPC with multiple subnets. Applicat…"
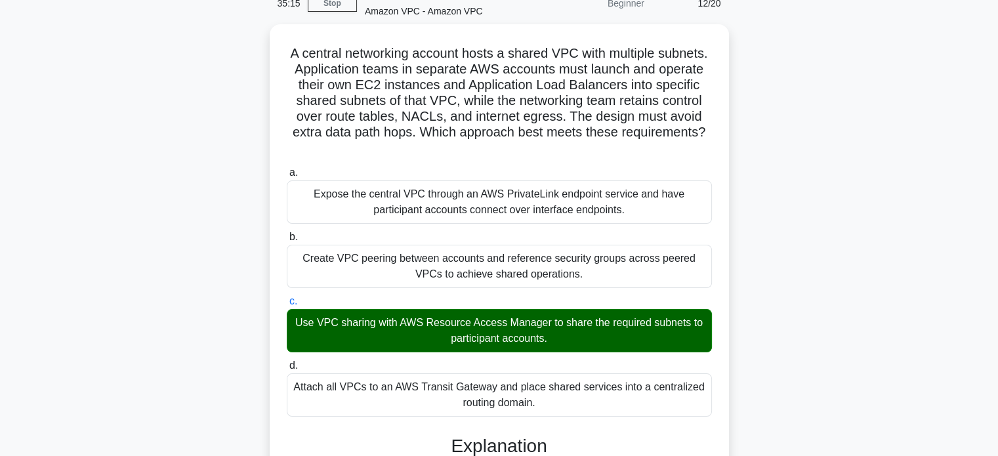
click at [755, 151] on div "A central networking account hosts a shared VPC with multiple subnets. Applicat…" at bounding box center [499, 434] width 866 height 821
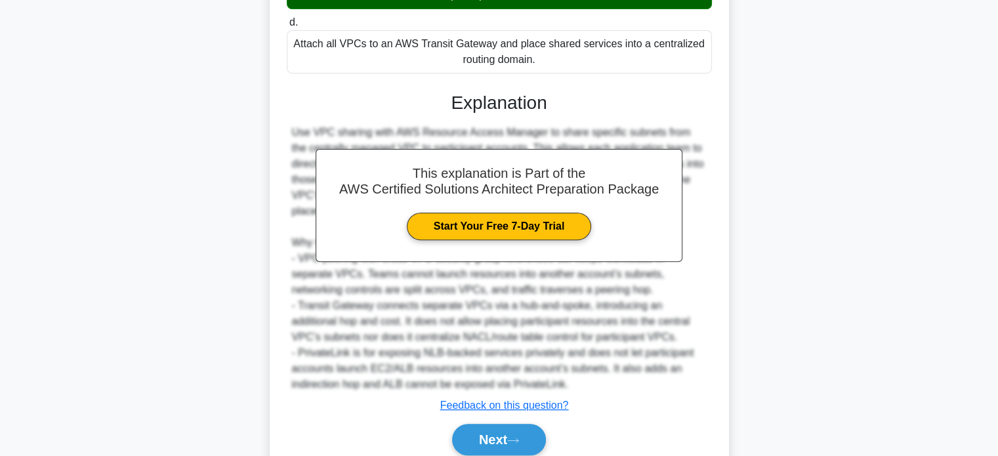
scroll to position [462, 0]
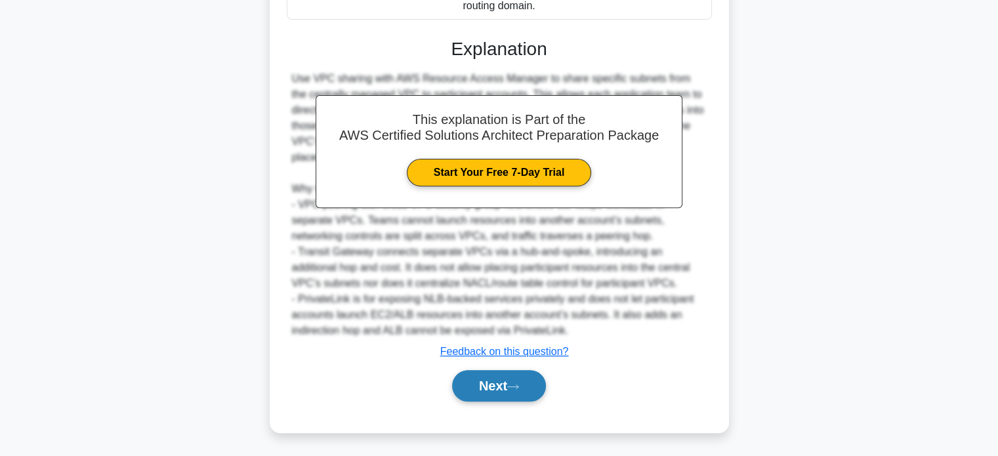
click at [539, 392] on button "Next" at bounding box center [499, 386] width 94 height 32
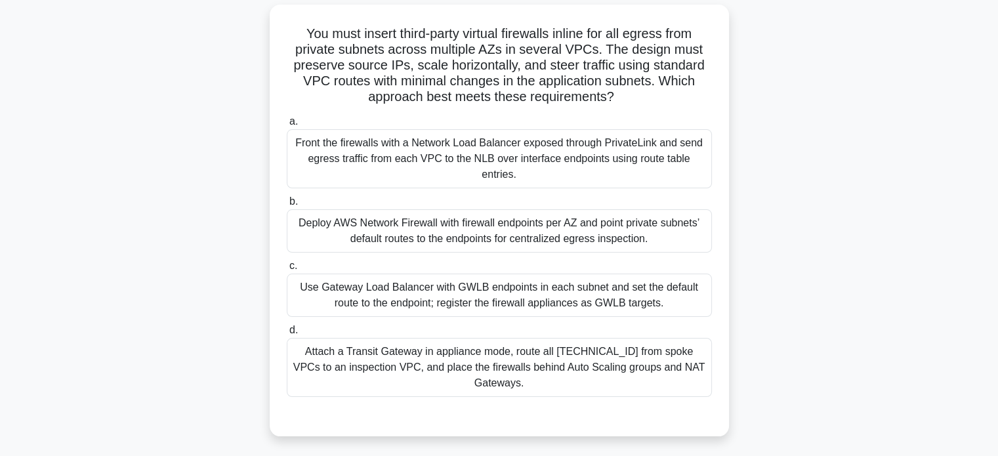
scroll to position [83, 0]
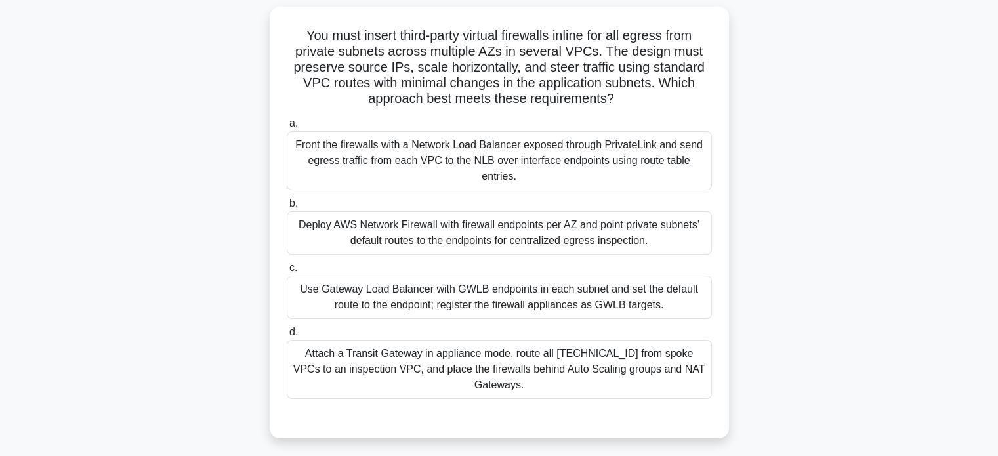
click at [539, 309] on div "Use Gateway Load Balancer with GWLB endpoints in each subnet and set the defaul…" at bounding box center [499, 297] width 425 height 43
click at [287, 272] on input "c. Use Gateway Load Balancer with GWLB endpoints in each subnet and set the def…" at bounding box center [287, 268] width 0 height 9
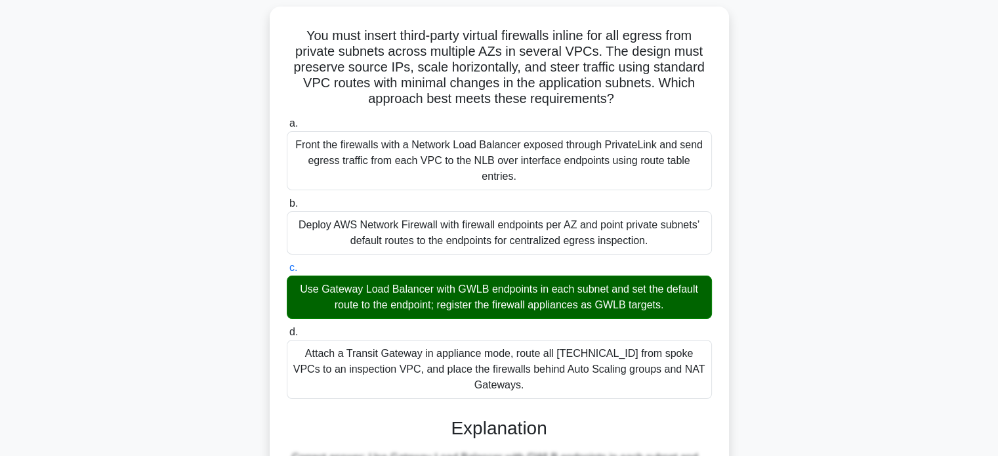
drag, startPoint x: 298, startPoint y: 35, endPoint x: 709, endPoint y: 372, distance: 532.1
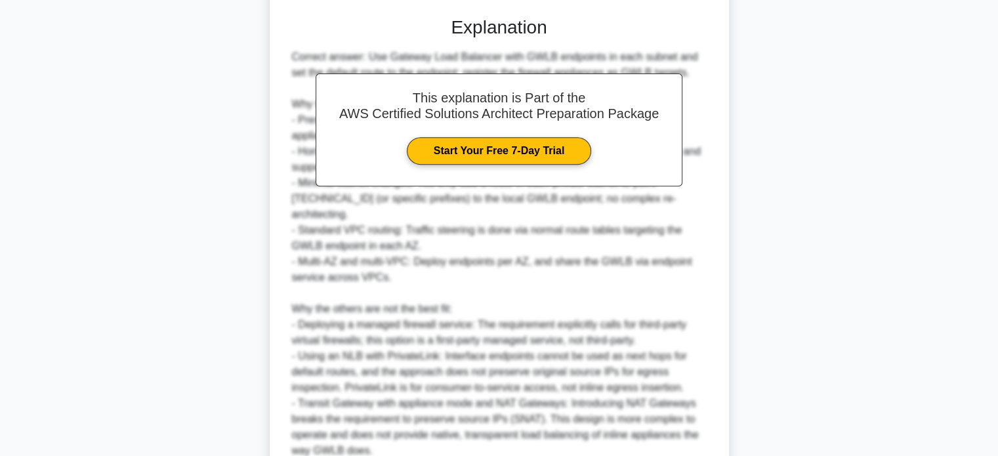
scroll to position [572, 0]
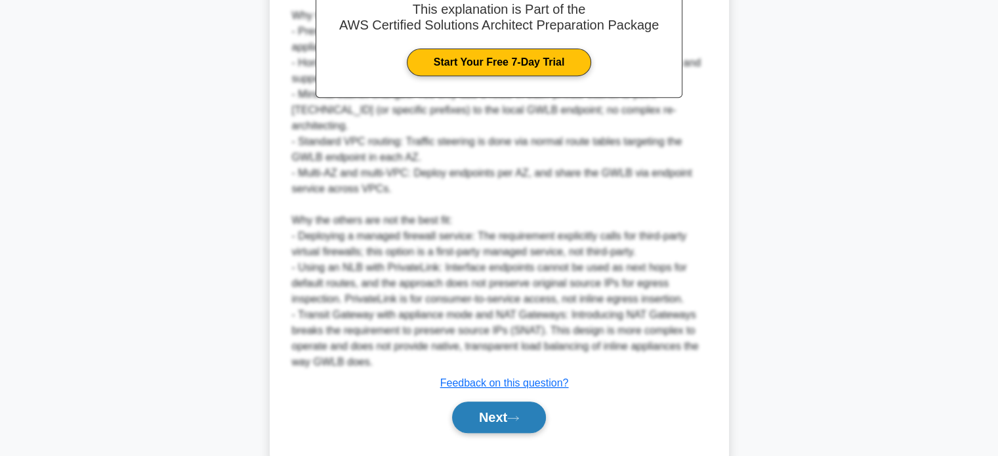
click at [532, 402] on button "Next" at bounding box center [499, 418] width 94 height 32
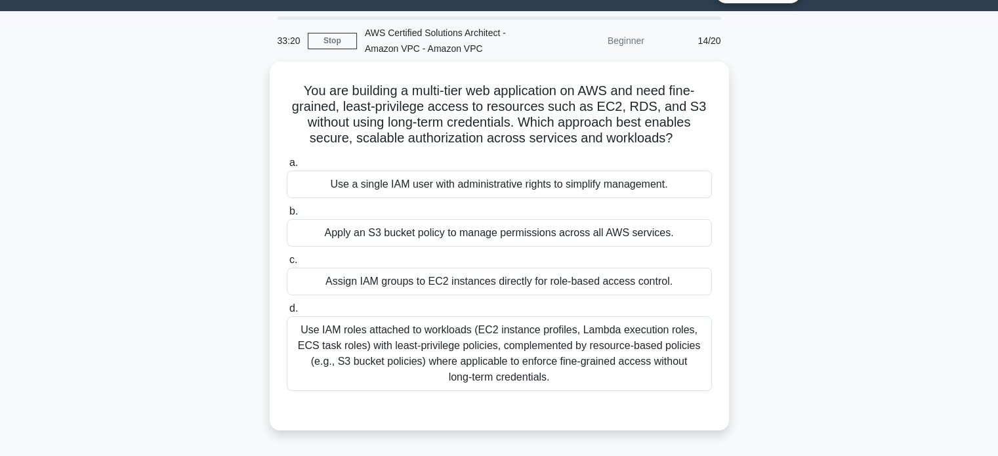
scroll to position [29, 0]
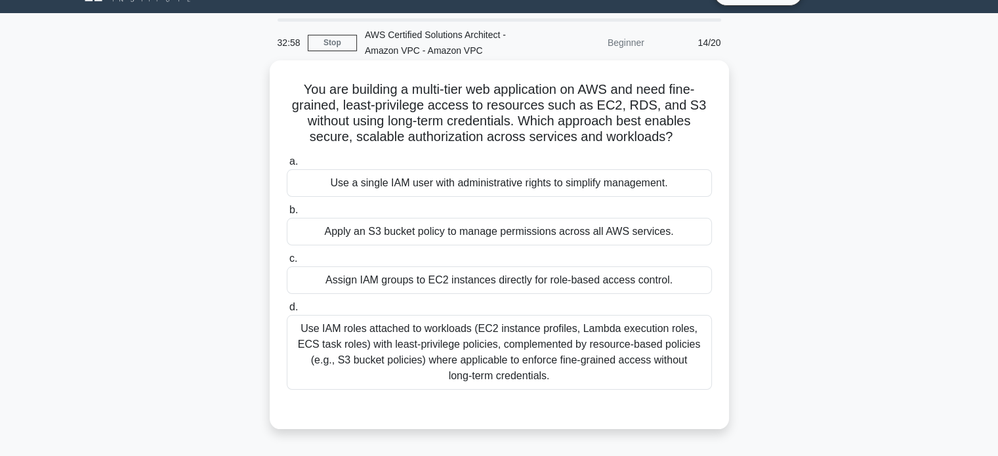
click at [635, 371] on div "Use IAM roles attached to workloads (EC2 instance profiles, Lambda execution ro…" at bounding box center [499, 352] width 425 height 75
click at [287, 312] on input "d. Use IAM roles attached to workloads (EC2 instance profiles, Lambda execution…" at bounding box center [287, 307] width 0 height 9
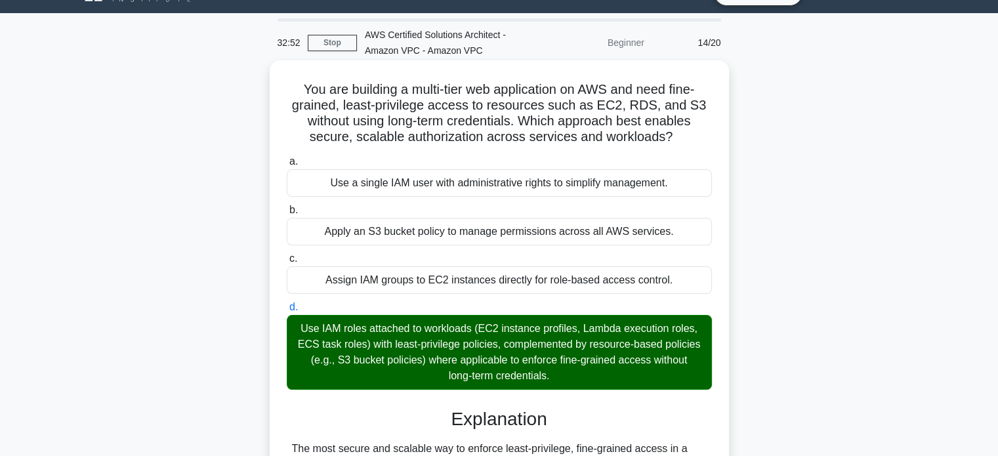
drag, startPoint x: 297, startPoint y: 87, endPoint x: 575, endPoint y: 375, distance: 400.1
click at [575, 375] on div "You are building a multi-tier web application on AWS and need fine-grained, lea…" at bounding box center [499, 392] width 449 height 653
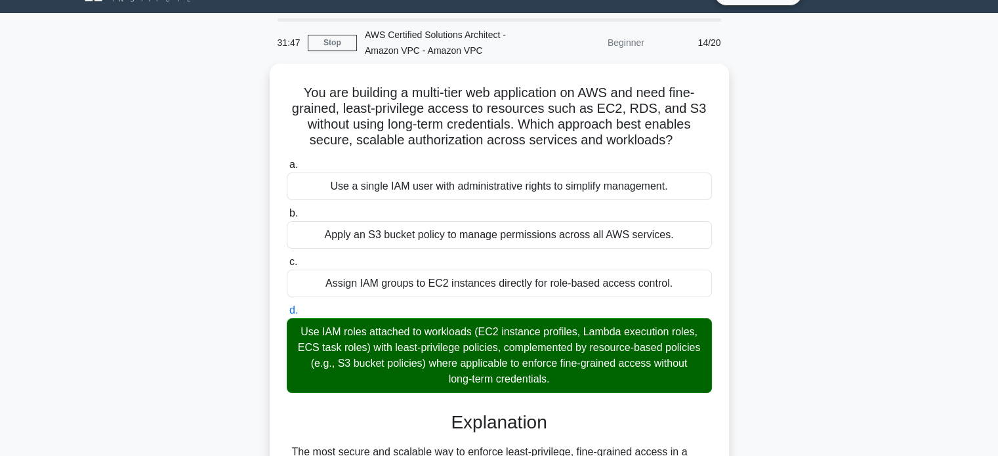
click at [782, 81] on div "You are building a multi-tier web application on AWS and need fine-grained, lea…" at bounding box center [499, 403] width 866 height 679
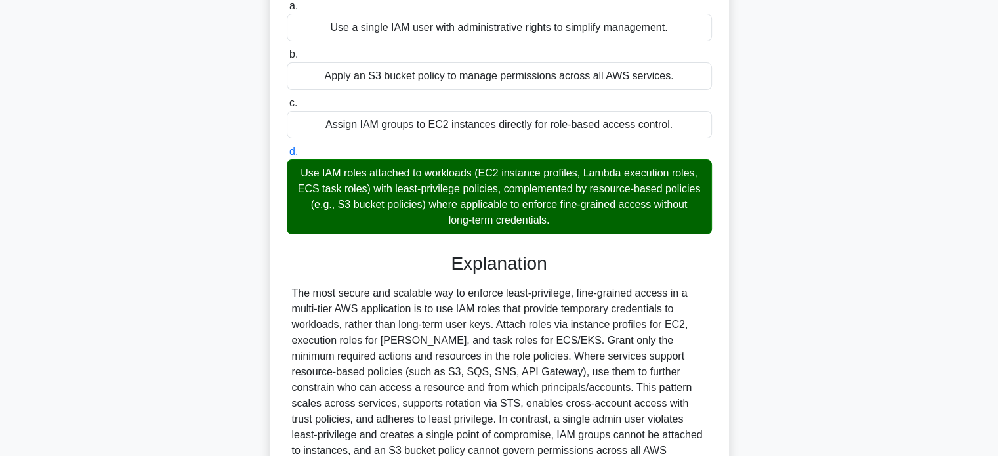
scroll to position [305, 0]
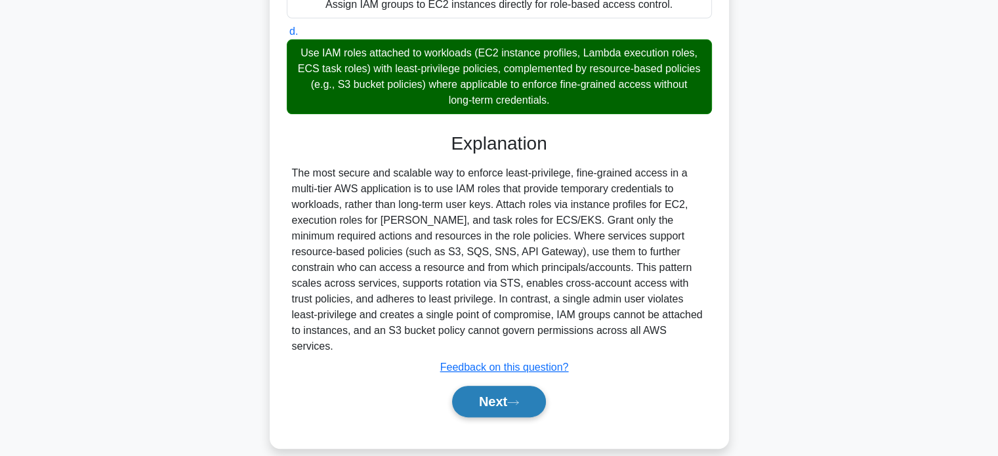
click at [518, 386] on button "Next" at bounding box center [499, 402] width 94 height 32
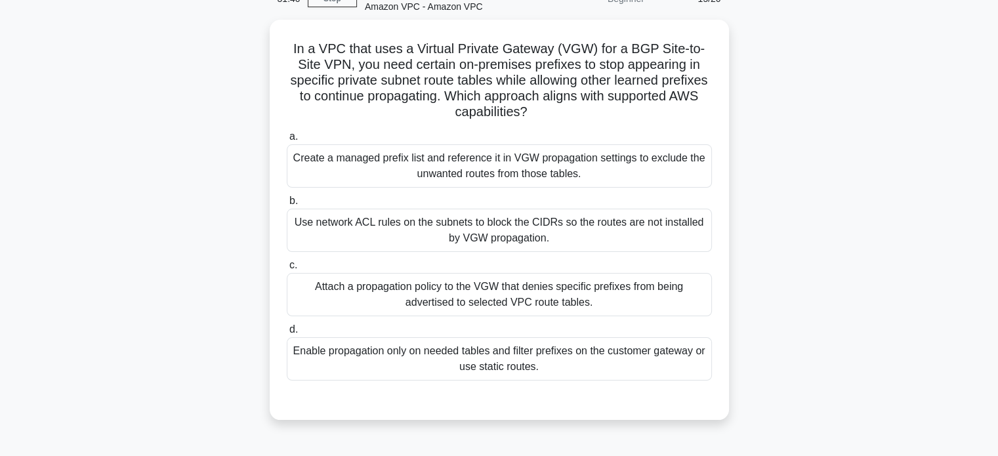
scroll to position [74, 0]
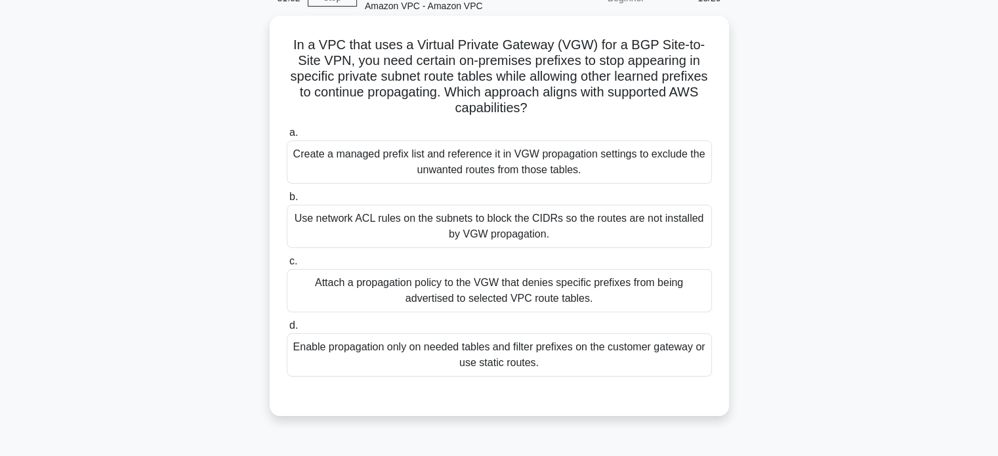
click at [637, 165] on div "Create a managed prefix list and reference it in VGW propagation settings to ex…" at bounding box center [499, 161] width 425 height 43
click at [287, 137] on input "a. Create a managed prefix list and reference it in VGW propagation settings to…" at bounding box center [287, 133] width 0 height 9
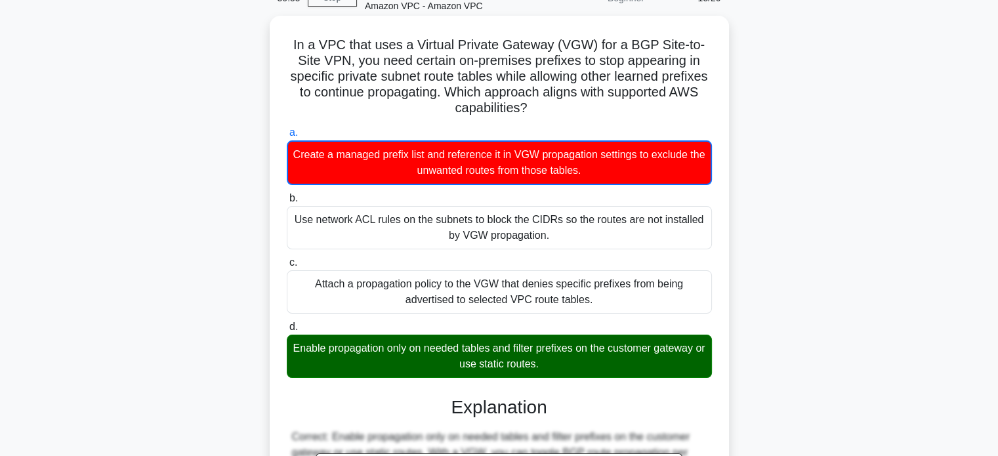
drag, startPoint x: 293, startPoint y: 43, endPoint x: 555, endPoint y: 360, distance: 412.1
click at [555, 360] on div "In a VPC that uses a Virtual Private Gateway (VGW) for a BGP Site-to-Site VPN, …" at bounding box center [499, 395] width 449 height 749
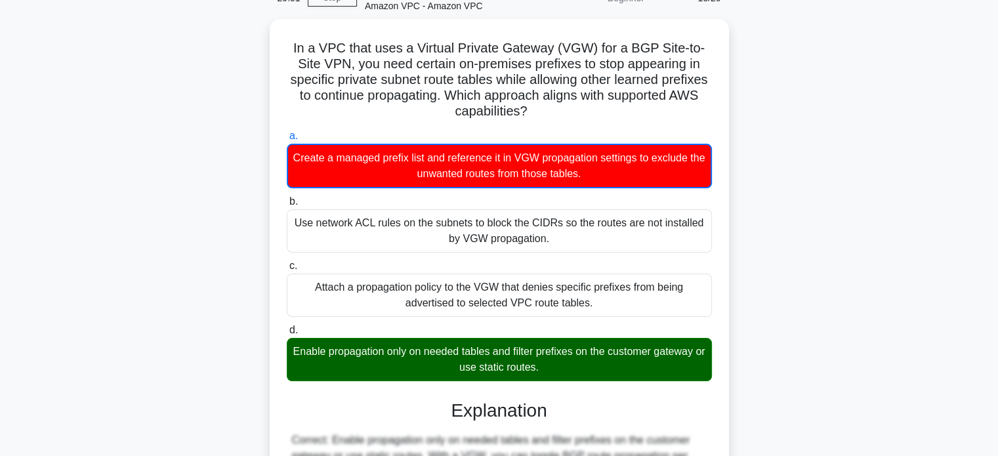
click at [870, 119] on div "In a VPC that uses a Virtual Private Gateway (VGW) for a BGP Site-to-Site VPN, …" at bounding box center [499, 406] width 866 height 775
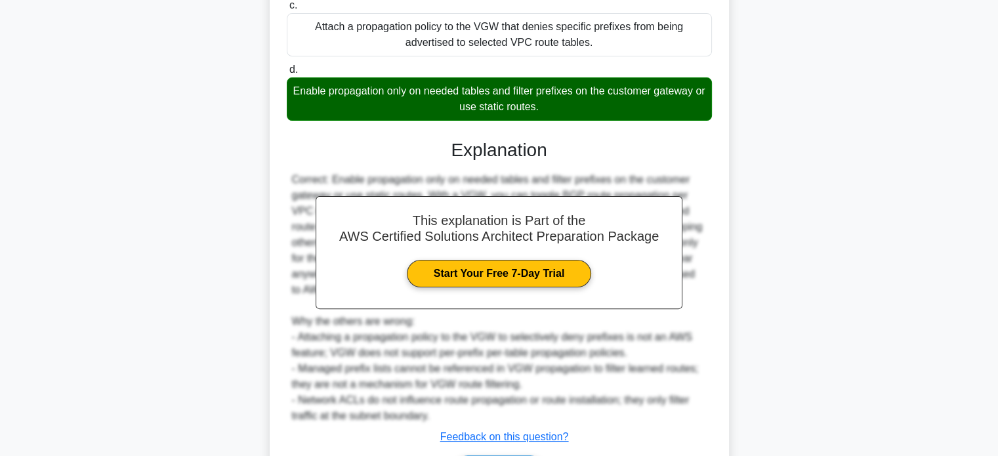
scroll to position [416, 0]
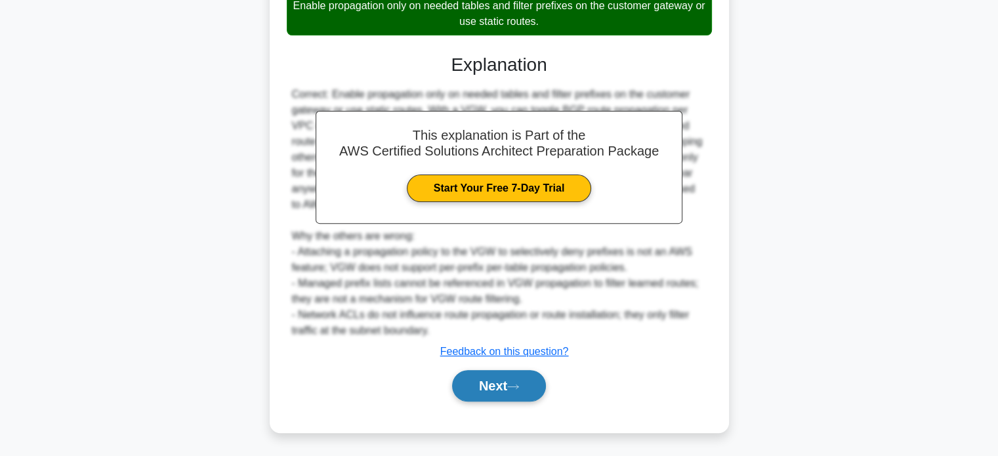
click at [509, 390] on button "Next" at bounding box center [499, 386] width 94 height 32
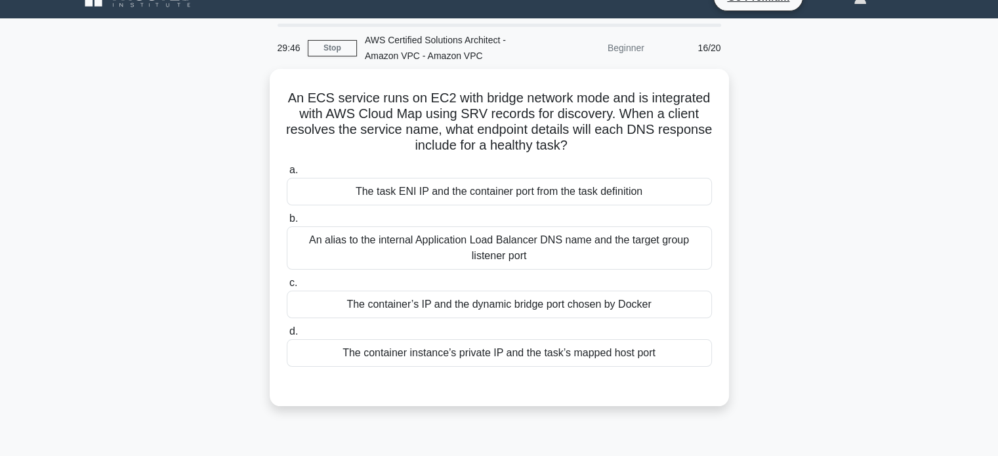
scroll to position [21, 0]
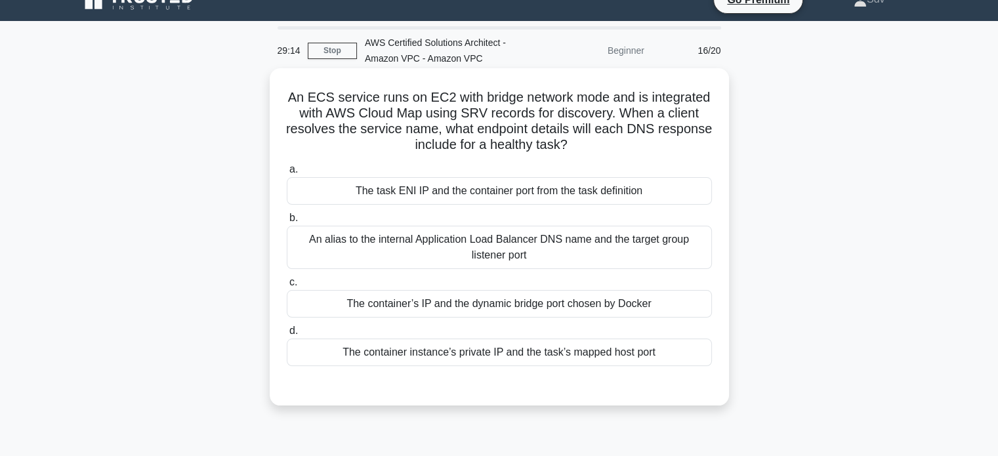
click at [540, 347] on div "The container instance’s private IP and the task’s mapped host port" at bounding box center [499, 353] width 425 height 28
click at [287, 335] on input "d. The container instance’s private IP and the task’s mapped host port" at bounding box center [287, 331] width 0 height 9
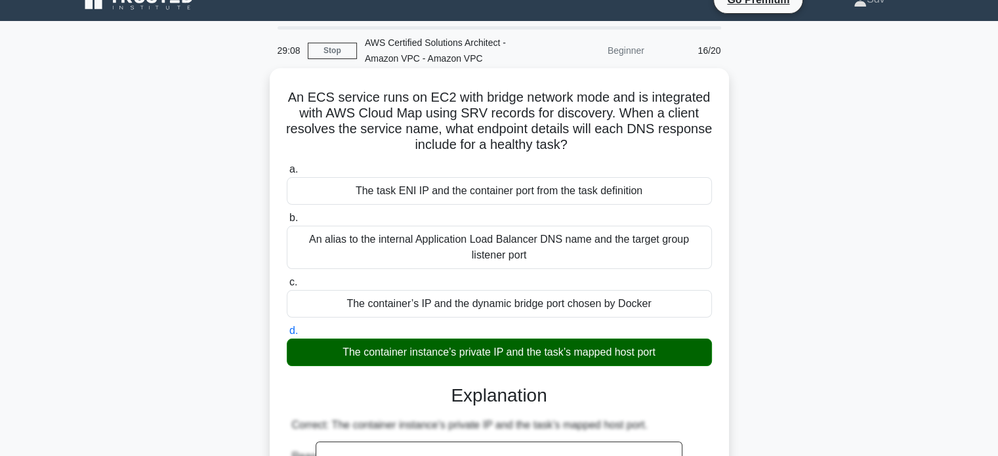
drag, startPoint x: 318, startPoint y: 96, endPoint x: 680, endPoint y: 347, distance: 440.0
click at [680, 347] on div "An ECS service runs on EC2 with bridge network mode and is integrated with AWS …" at bounding box center [499, 432] width 449 height 716
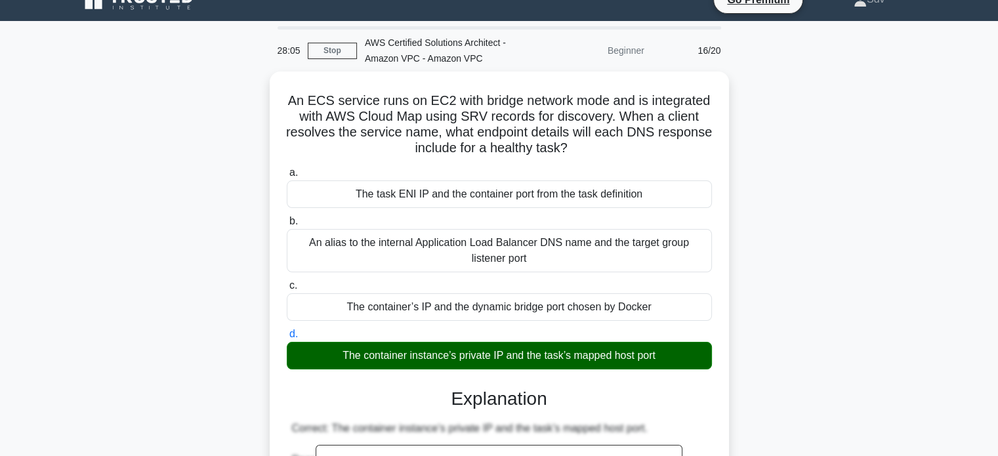
click at [773, 125] on div "An ECS service runs on EC2 with bridge network mode and is integrated with AWS …" at bounding box center [499, 443] width 866 height 742
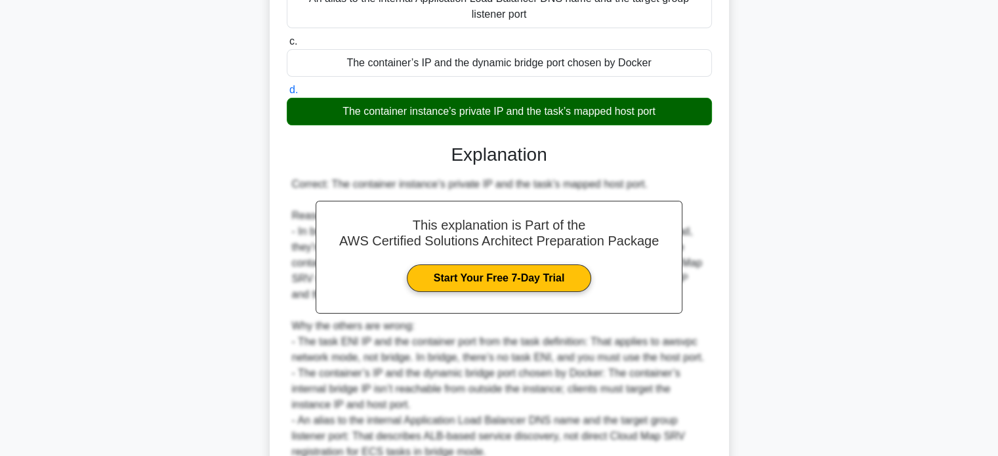
scroll to position [367, 0]
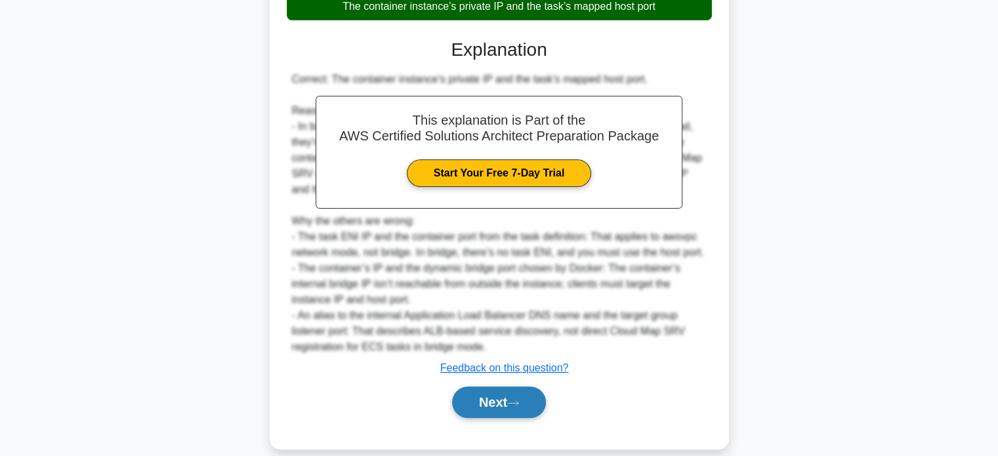
click at [534, 389] on button "Next" at bounding box center [499, 403] width 94 height 32
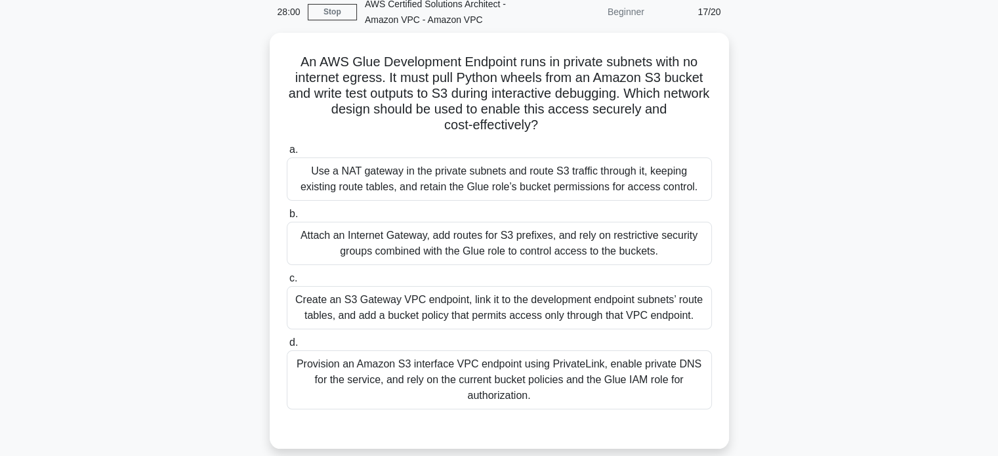
scroll to position [56, 0]
click at [616, 314] on div "Create an S3 Gateway VPC endpoint, link it to the development endpoint subnets’…" at bounding box center [499, 308] width 425 height 43
click at [287, 284] on input "c. Create an S3 Gateway VPC endpoint, link it to the development endpoint subne…" at bounding box center [287, 279] width 0 height 9
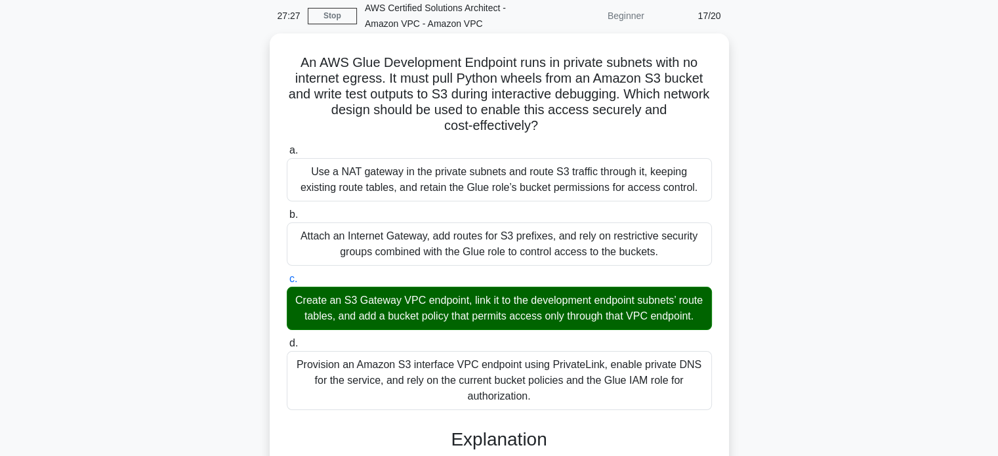
drag, startPoint x: 297, startPoint y: 62, endPoint x: 549, endPoint y: 413, distance: 433.1
click at [549, 413] on div "An AWS Glue Development Endpoint runs in private subnets with no internet egres…" at bounding box center [499, 428] width 449 height 779
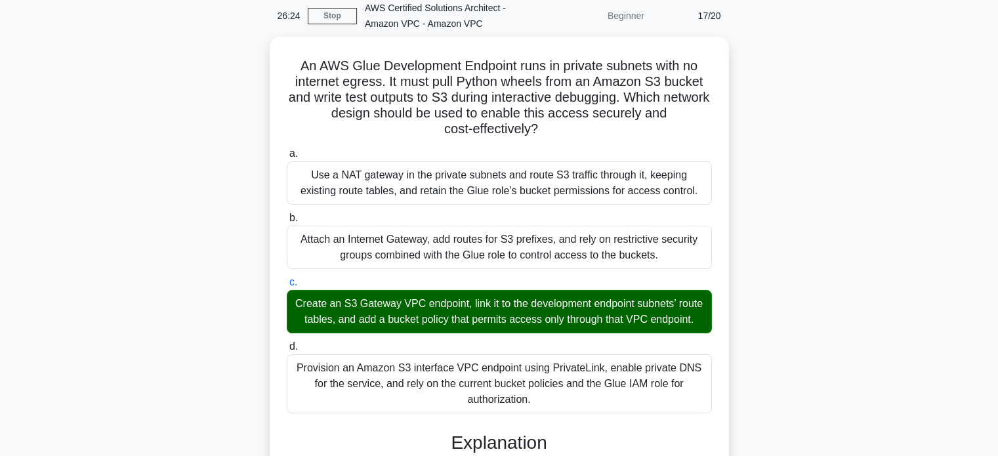
click at [835, 120] on div "An AWS Glue Development Endpoint runs in private subnets with no internet egres…" at bounding box center [499, 439] width 866 height 805
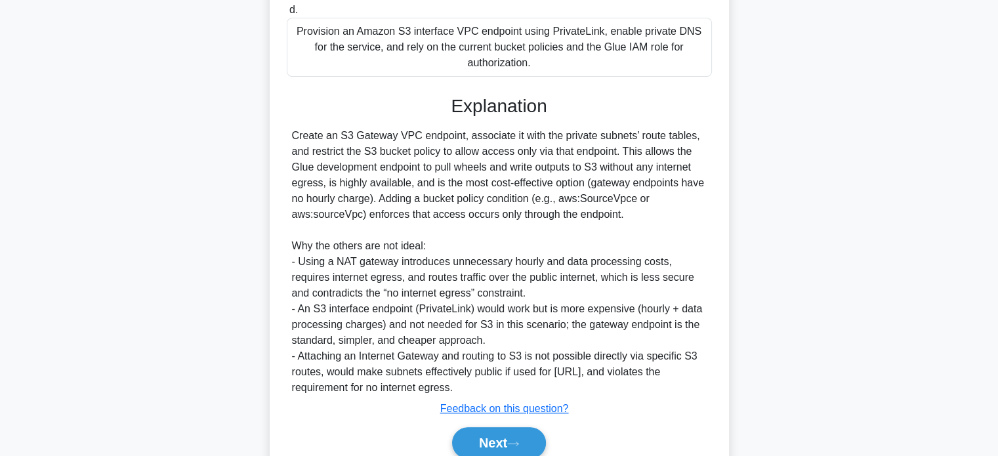
scroll to position [456, 0]
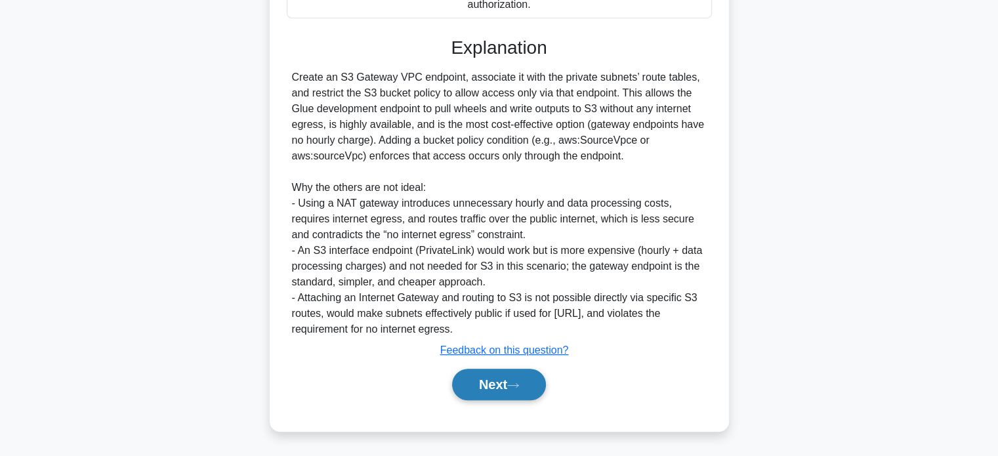
click at [500, 383] on button "Next" at bounding box center [499, 385] width 94 height 32
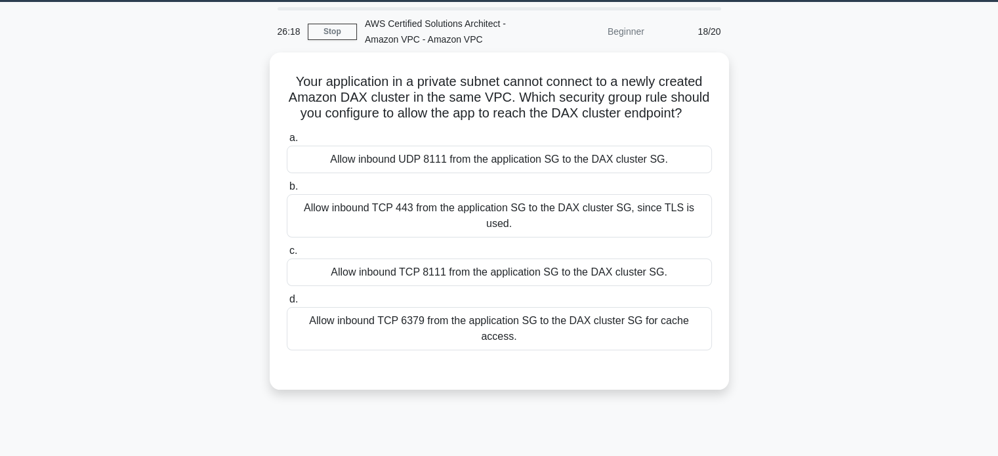
scroll to position [28, 0]
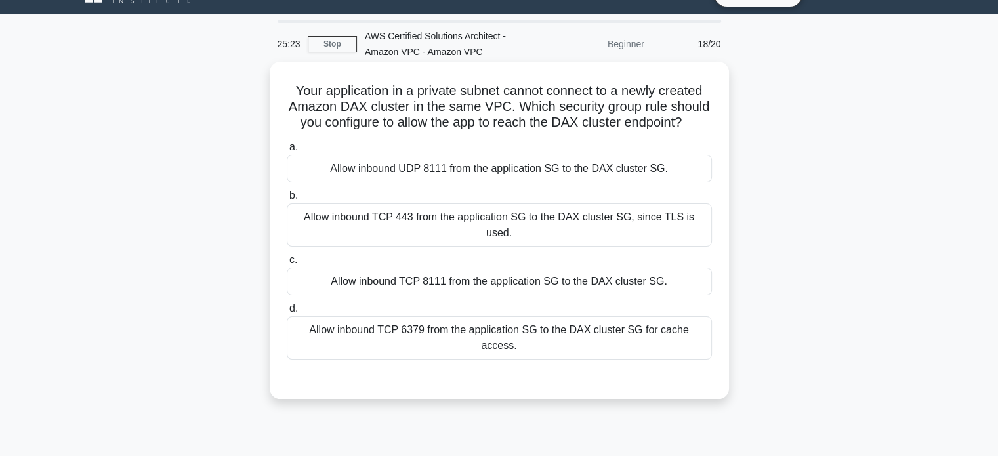
click at [613, 224] on div "Allow inbound TCP 443 from the application SG to the DAX cluster SG, since TLS …" at bounding box center [499, 224] width 425 height 43
click at [287, 200] on input "b. Allow inbound TCP 443 from the application SG to the DAX cluster SG, since T…" at bounding box center [287, 196] width 0 height 9
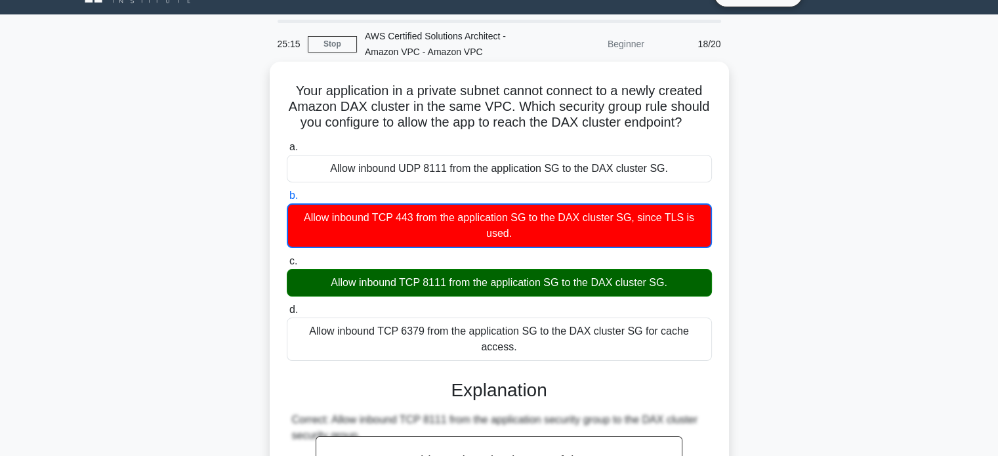
drag, startPoint x: 291, startPoint y: 89, endPoint x: 719, endPoint y: 327, distance: 489.2
click at [719, 327] on div "Your application in a private subnet cannot connect to a newly created Amazon D…" at bounding box center [499, 362] width 449 height 591
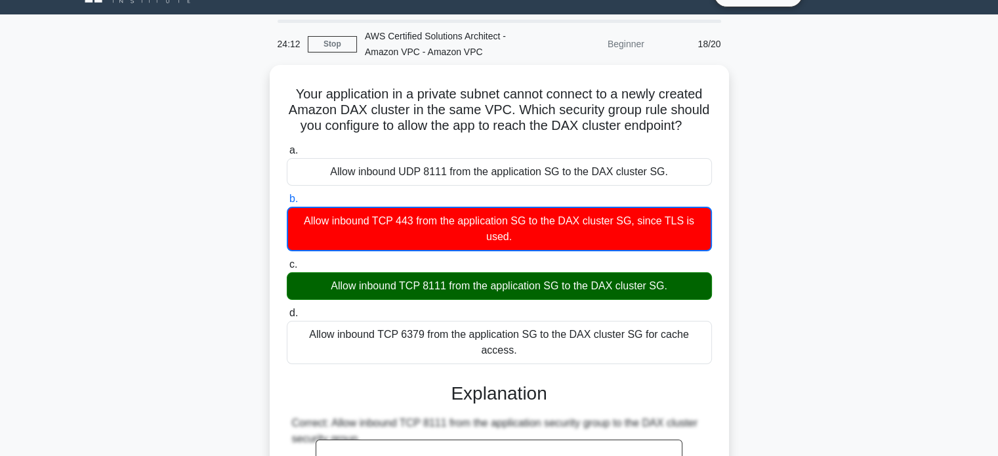
click at [791, 115] on div "Your application in a private subnet cannot connect to a newly created Amazon D…" at bounding box center [499, 374] width 866 height 618
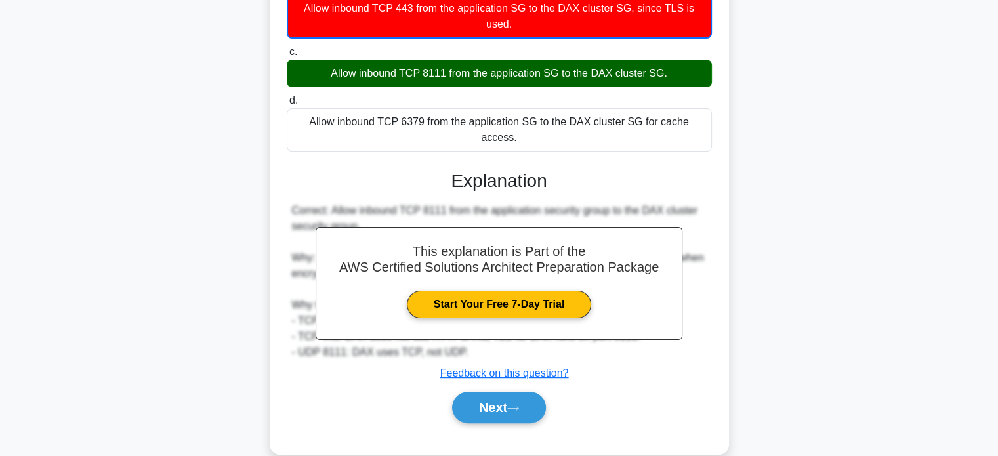
scroll to position [253, 0]
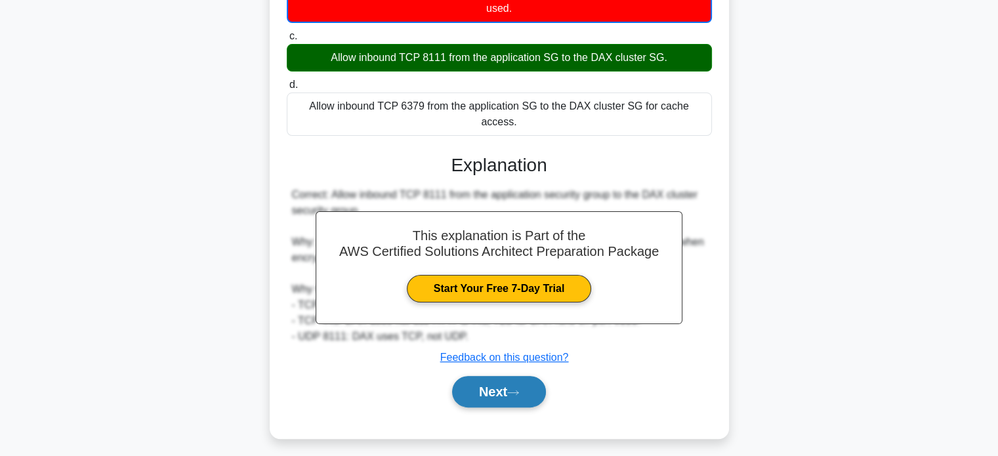
click at [518, 376] on button "Next" at bounding box center [499, 392] width 94 height 32
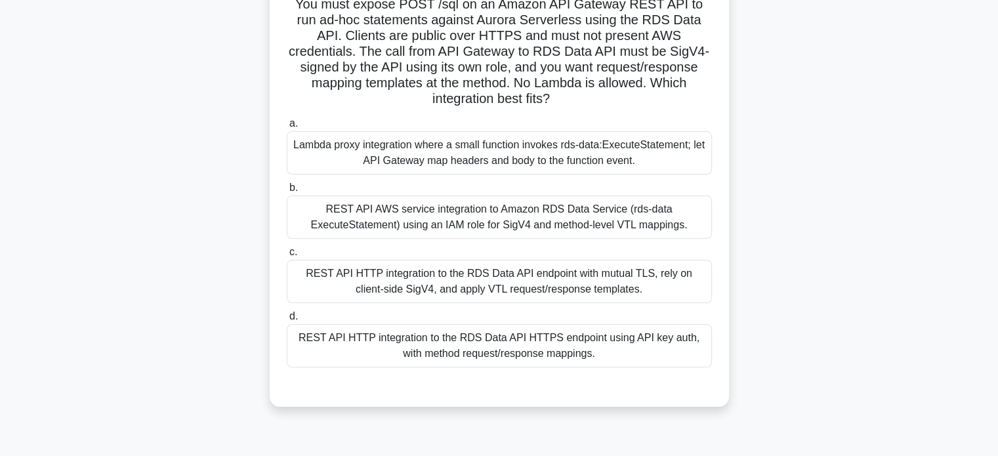
scroll to position [118, 0]
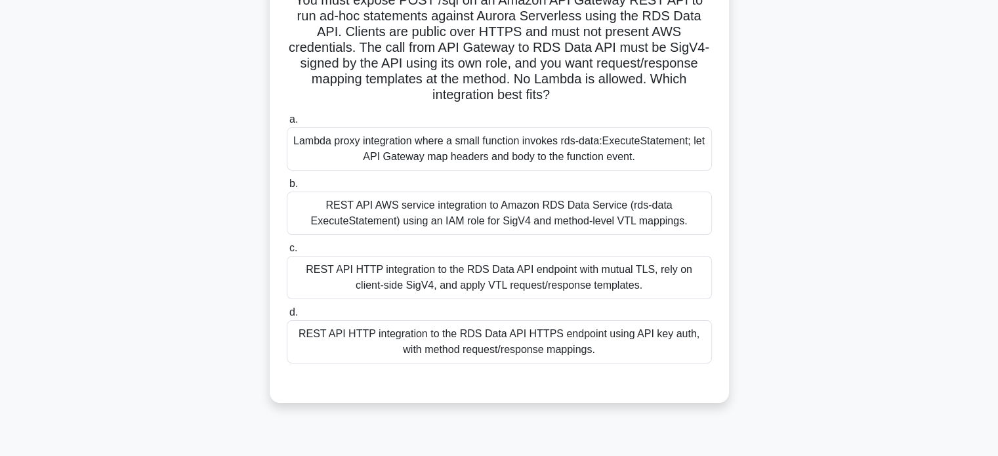
click at [608, 343] on div "REST API HTTP integration to the RDS Data API HTTPS endpoint using API key auth…" at bounding box center [499, 341] width 425 height 43
click at [287, 317] on input "d. REST API HTTP integration to the RDS Data API HTTPS endpoint using API key a…" at bounding box center [287, 312] width 0 height 9
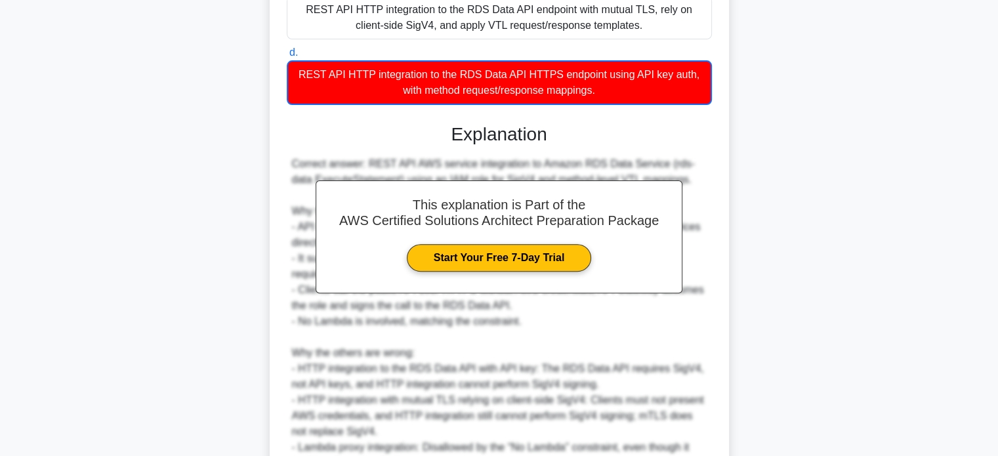
scroll to position [486, 0]
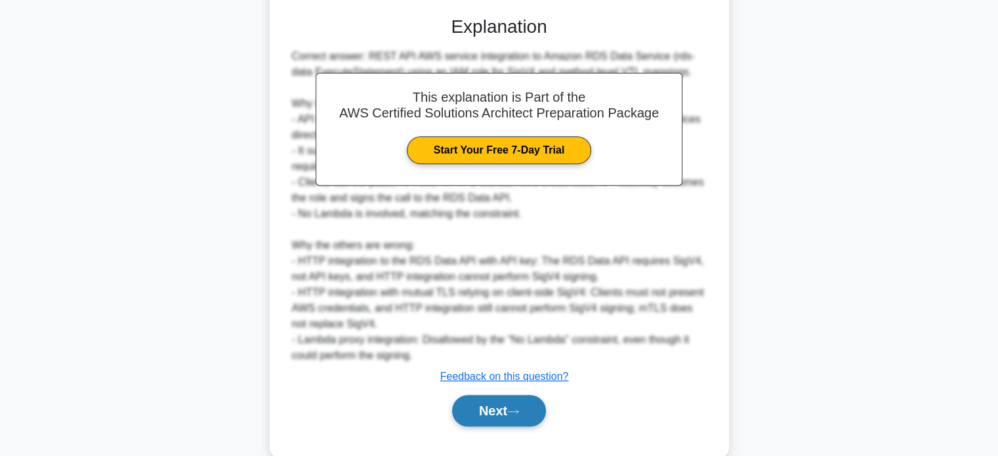
click at [533, 402] on button "Next" at bounding box center [499, 411] width 94 height 32
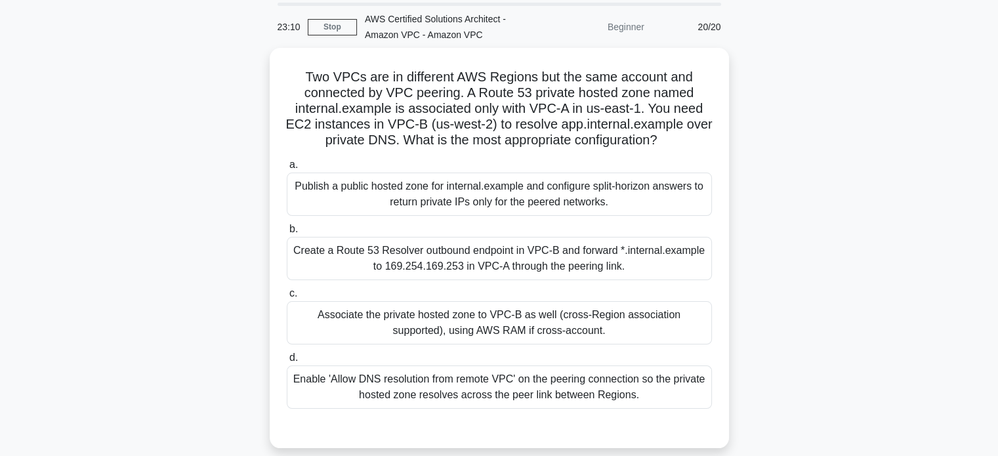
scroll to position [33, 0]
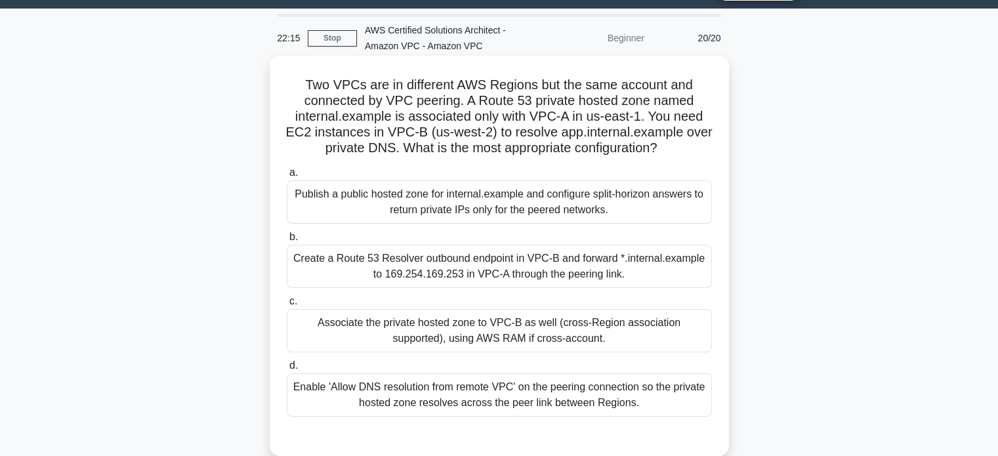
click at [501, 257] on div "Create a Route 53 Resolver outbound endpoint in VPC-B and forward *.internal.ex…" at bounding box center [499, 266] width 425 height 43
click at [287, 242] on input "b. Create a Route 53 Resolver outbound endpoint in VPC-B and forward *.internal…" at bounding box center [287, 237] width 0 height 9
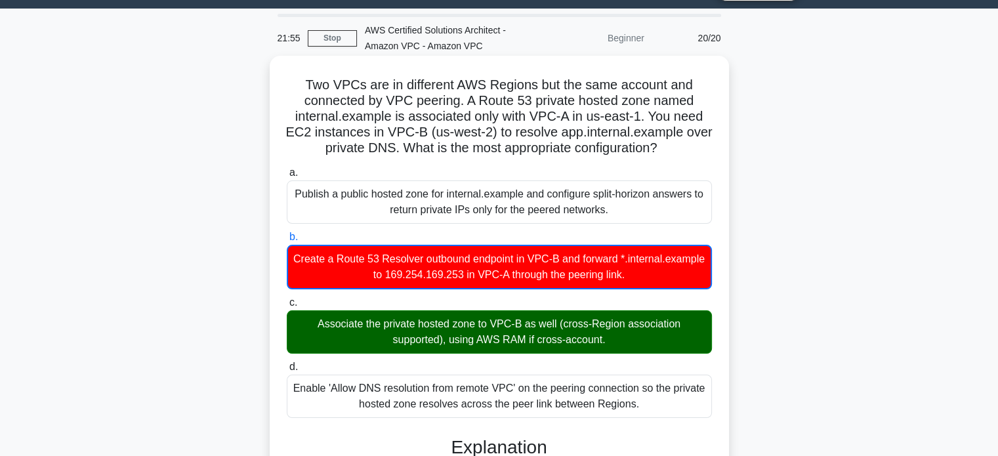
drag, startPoint x: 306, startPoint y: 85, endPoint x: 660, endPoint y: 403, distance: 475.9
click at [660, 403] on div "Two VPCs are in different AWS Regions but the same account and connected by VPC…" at bounding box center [499, 451] width 449 height 780
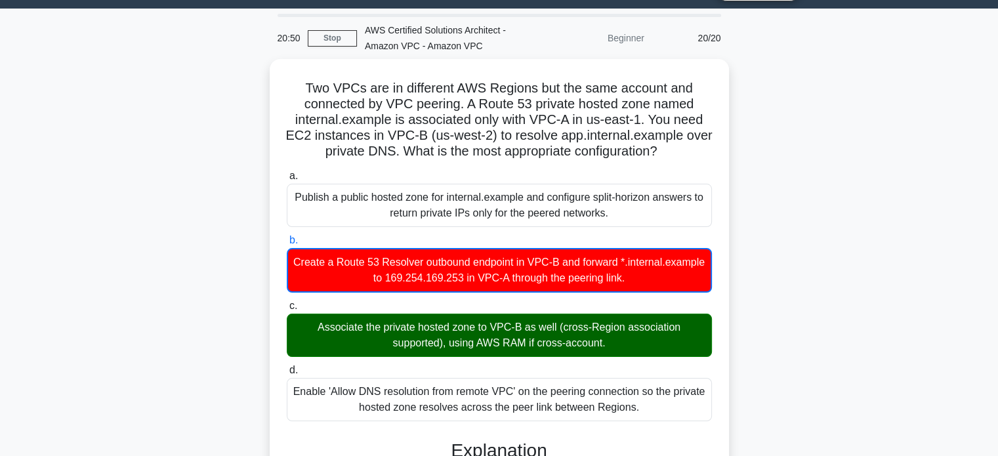
click at [837, 128] on div "Two VPCs are in different AWS Regions but the same account and connected by VPC…" at bounding box center [499, 462] width 866 height 807
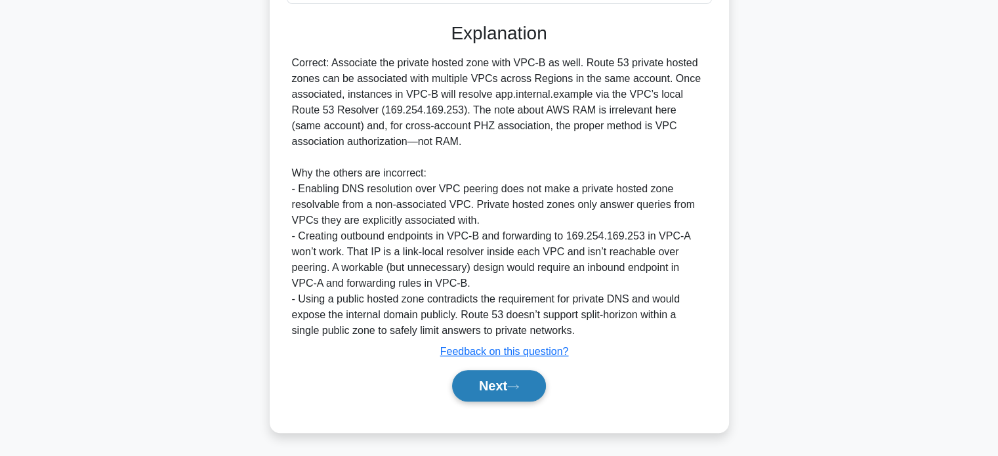
click at [532, 379] on button "Next" at bounding box center [499, 386] width 94 height 32
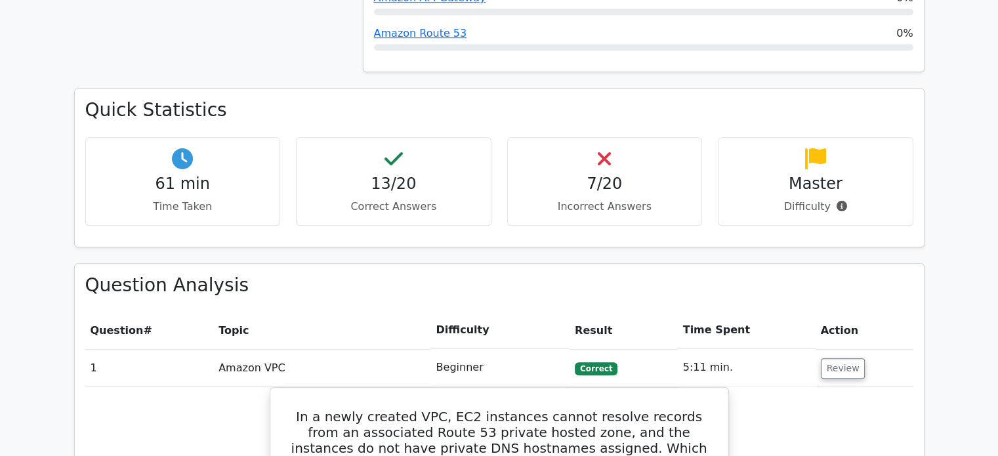
scroll to position [810, 0]
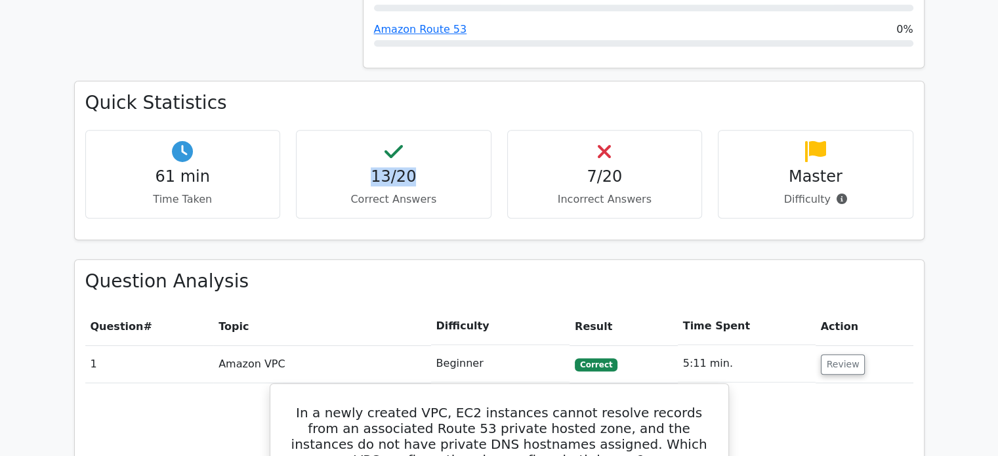
drag, startPoint x: 355, startPoint y: 86, endPoint x: 423, endPoint y: 119, distance: 76.0
click at [423, 130] on div "13/20 Correct Answers" at bounding box center [394, 174] width 196 height 89
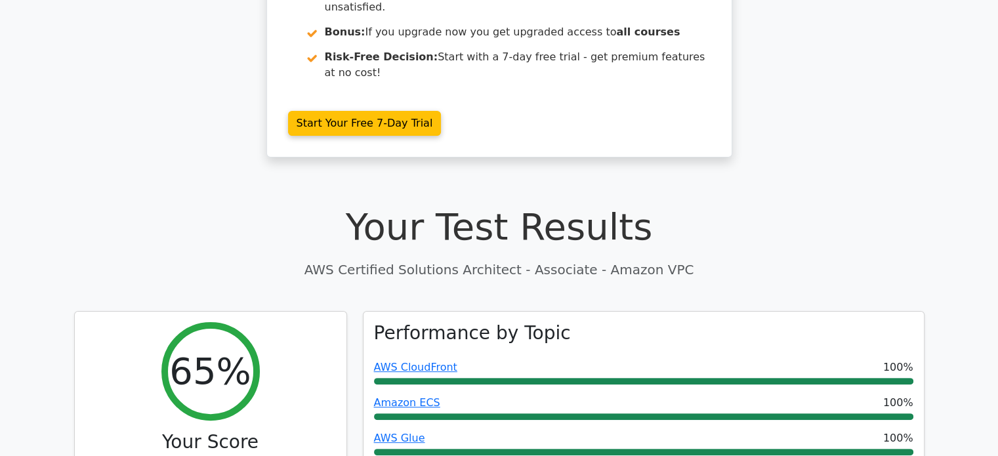
scroll to position [0, 0]
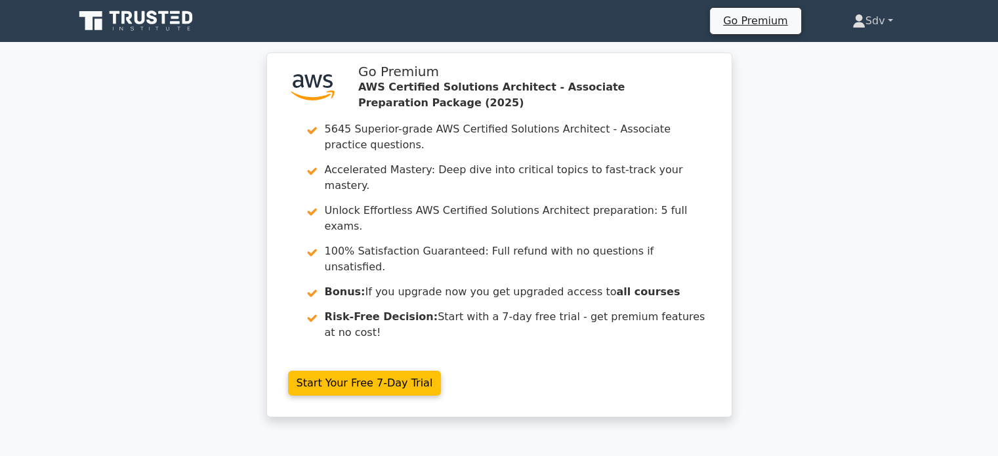
click at [869, 15] on link "Sdv" at bounding box center [873, 21] width 104 height 26
click at [849, 55] on link "Profile" at bounding box center [874, 51] width 104 height 21
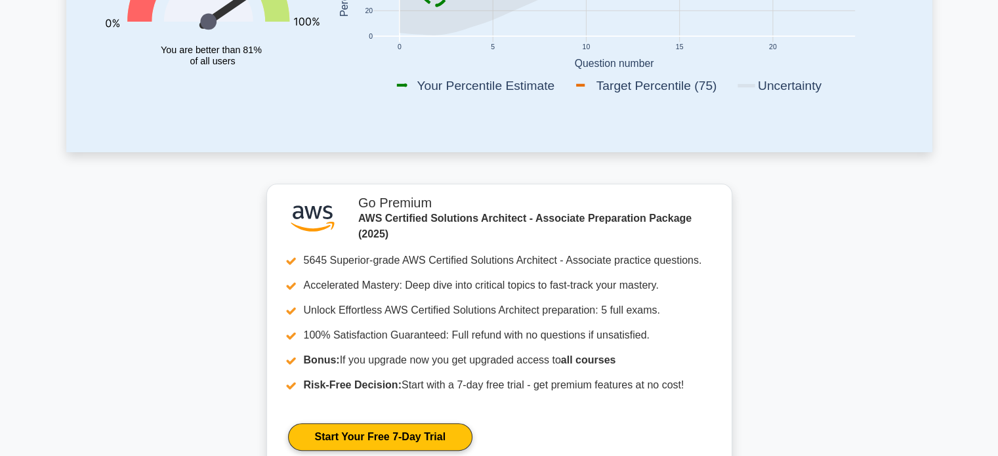
scroll to position [121, 0]
